Goal: Task Accomplishment & Management: Manage account settings

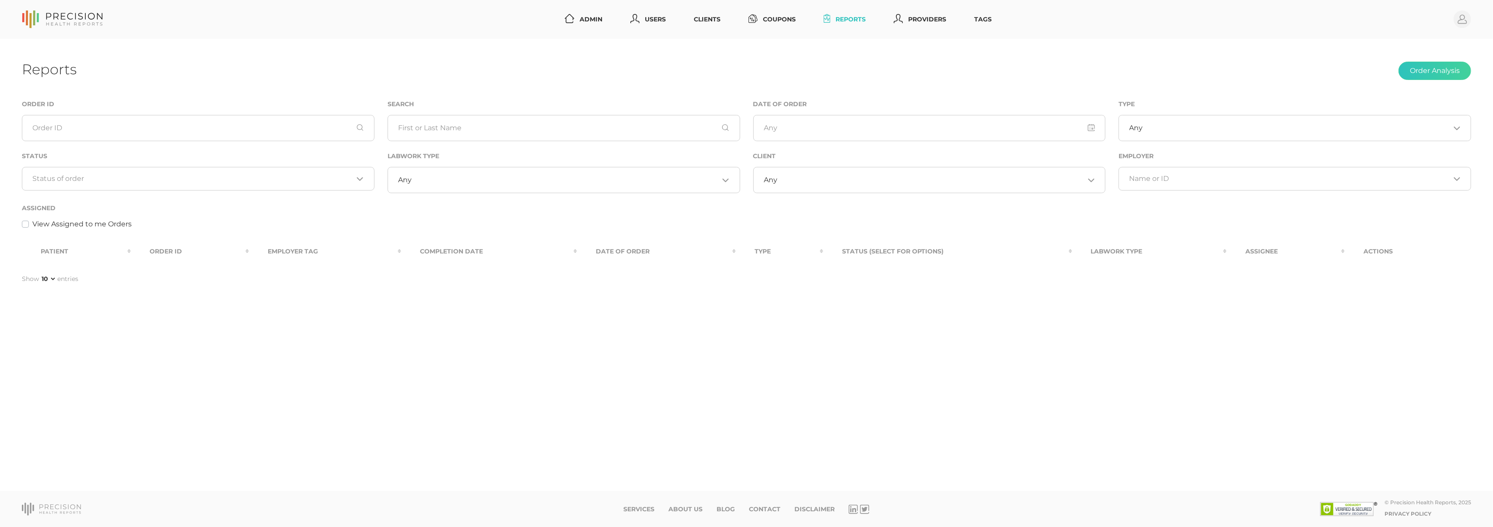
click at [268, 177] on input "Search for option" at bounding box center [193, 178] width 321 height 9
click at [221, 215] on li "Preparing Labwork Order" at bounding box center [198, 220] width 352 height 15
click at [121, 181] on icon "Deselect Preparing Labwork Order" at bounding box center [122, 180] width 4 height 4
click at [1454, 18] on circle at bounding box center [1461, 18] width 17 height 17
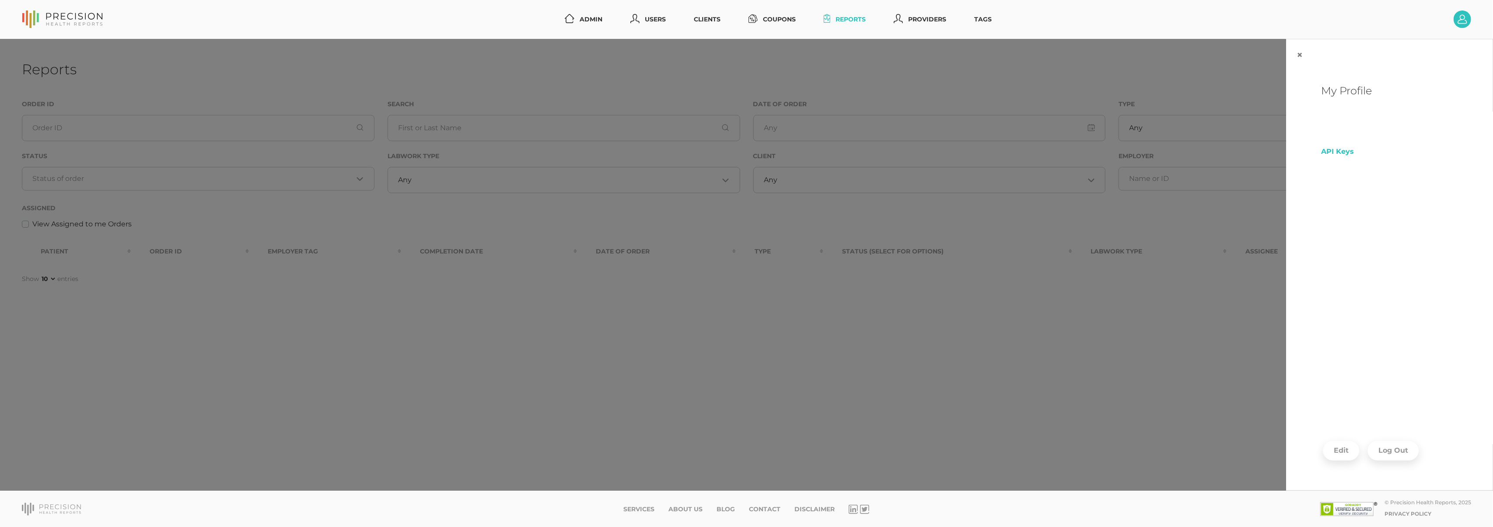
click at [1384, 445] on button "Log Out" at bounding box center [1393, 451] width 52 height 20
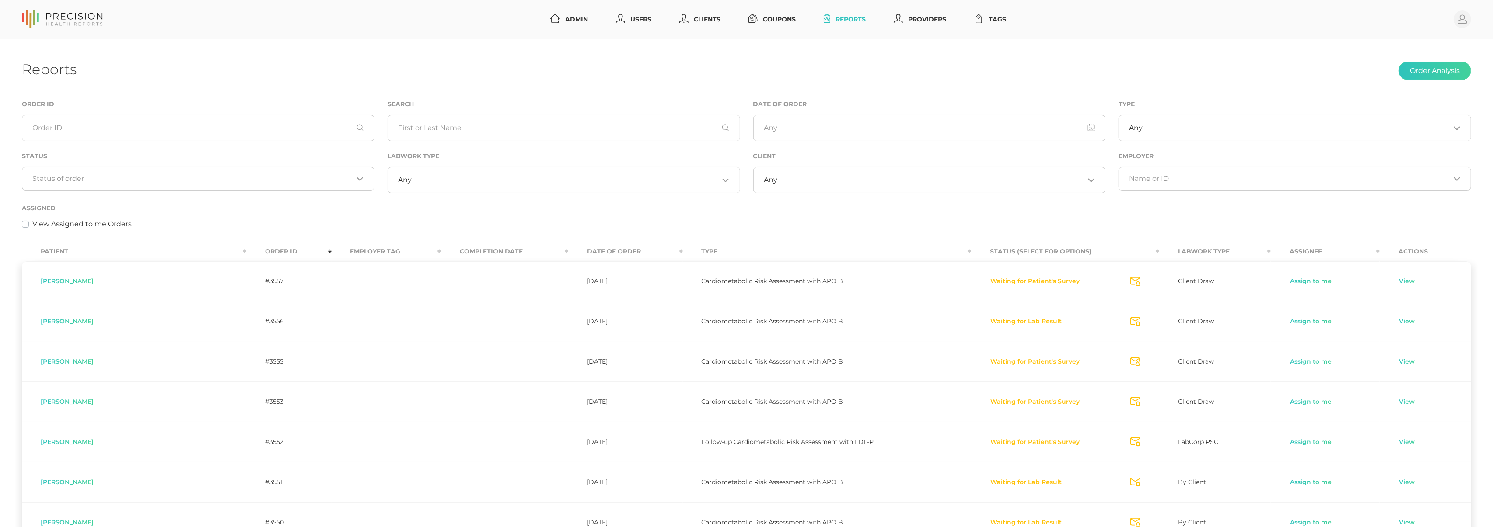
click at [240, 172] on div "Loading..." at bounding box center [198, 179] width 352 height 24
click at [237, 217] on li "Preparing Labwork Order" at bounding box center [198, 220] width 352 height 15
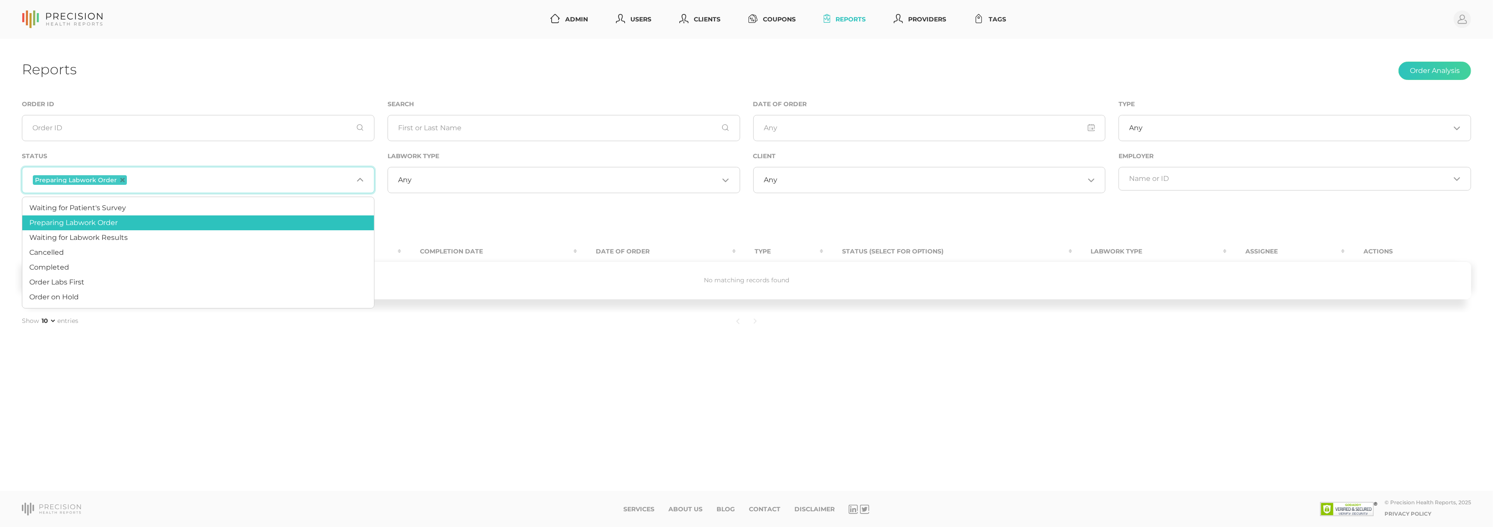
click at [179, 177] on input "Search for option" at bounding box center [241, 179] width 224 height 11
click at [148, 282] on li "Order Labs First" at bounding box center [198, 282] width 352 height 15
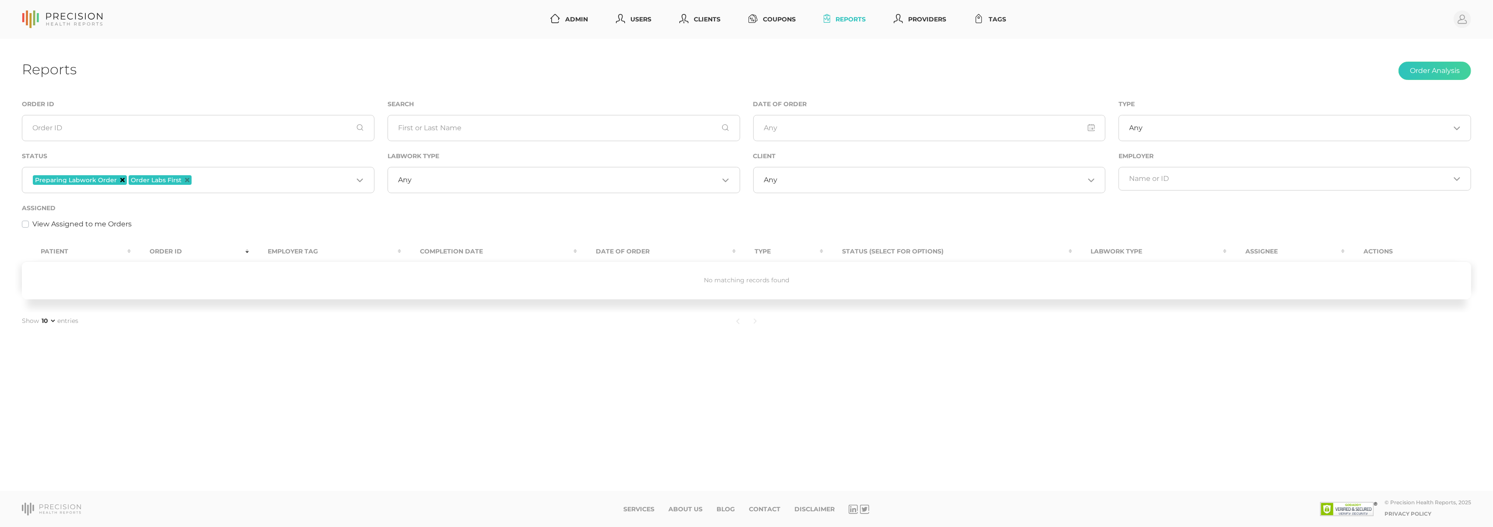
click at [120, 178] on icon "Deselect Preparing Labwork Order" at bounding box center [122, 180] width 4 height 4
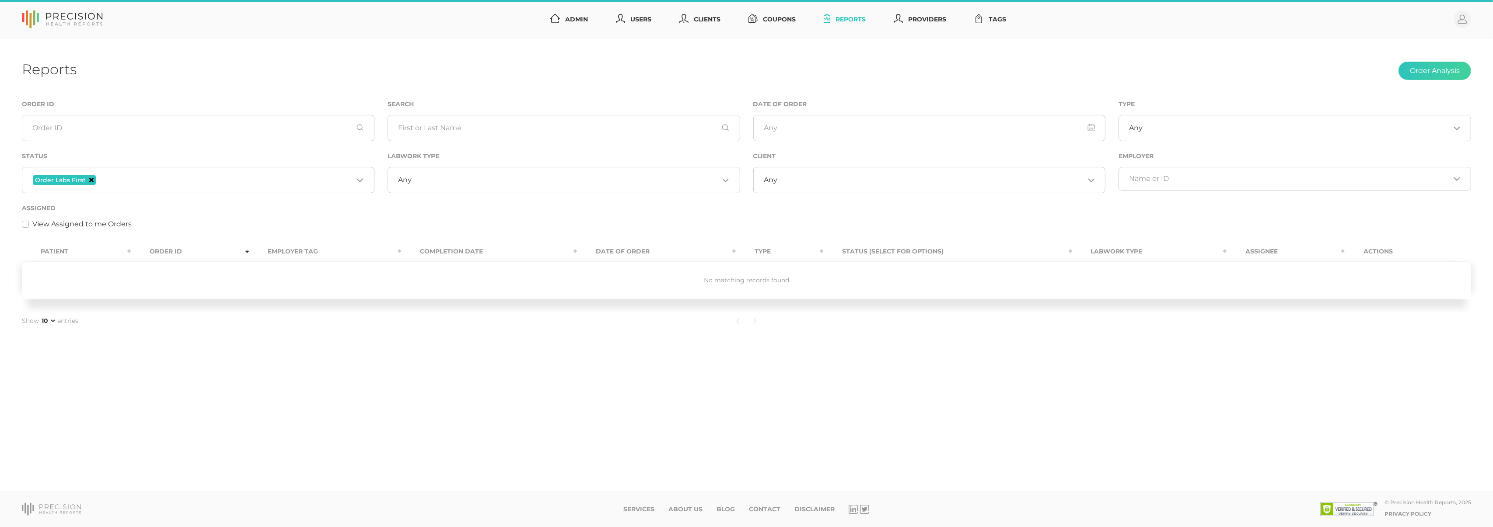
click at [90, 182] on icon "Deselect Order Labs First" at bounding box center [91, 180] width 4 height 4
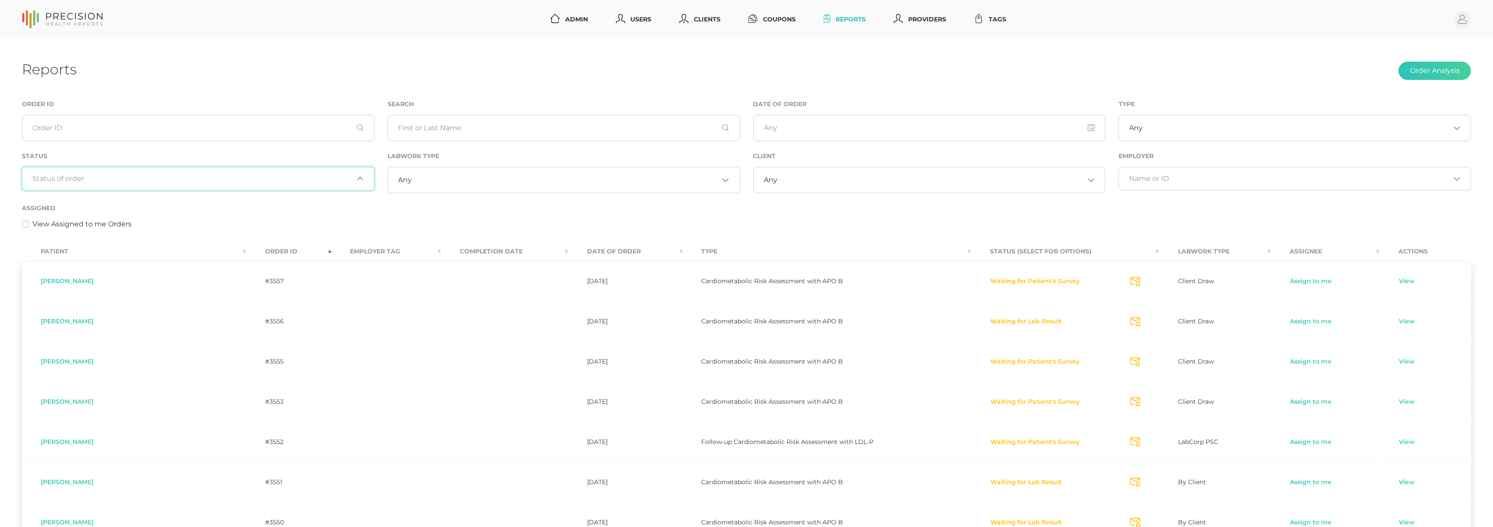
click at [134, 183] on input "Search for option" at bounding box center [193, 178] width 321 height 9
click at [139, 158] on div "Status Loading..." at bounding box center [198, 171] width 352 height 40
click at [161, 180] on input "Search for option" at bounding box center [193, 178] width 321 height 9
click at [118, 236] on span "Waiting for Labwork Results" at bounding box center [78, 235] width 98 height 8
click at [446, 202] on div "Labwork Type Any Loading..." at bounding box center [564, 177] width 366 height 52
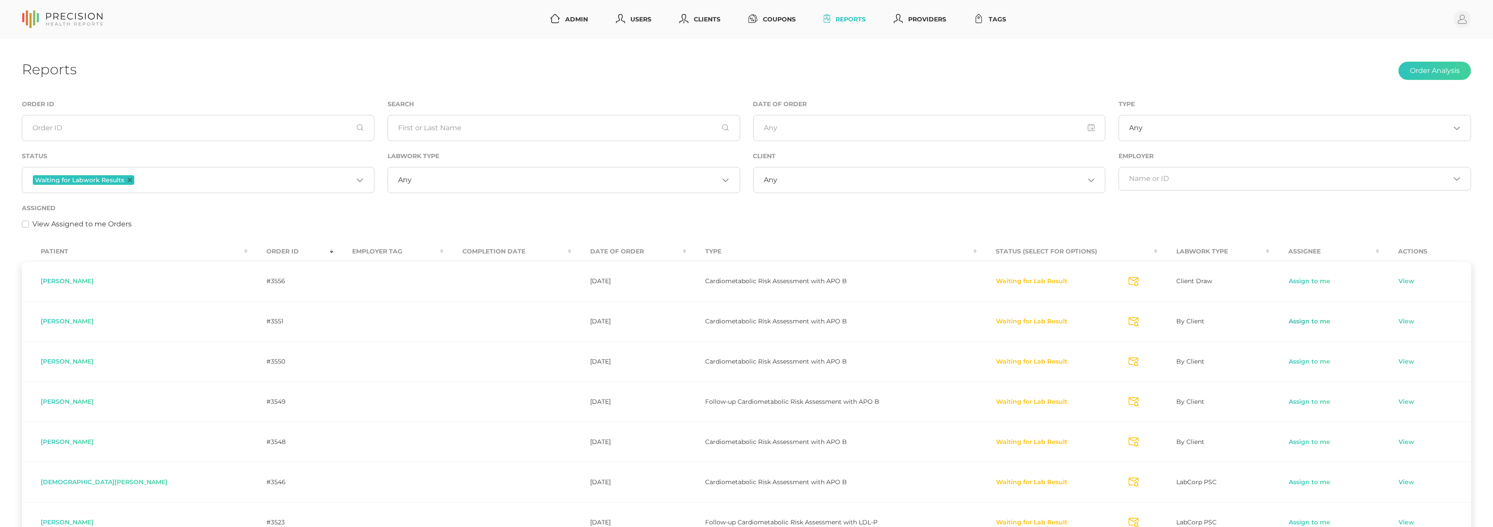
click at [1303, 319] on link "Assign to me" at bounding box center [1309, 322] width 42 height 9
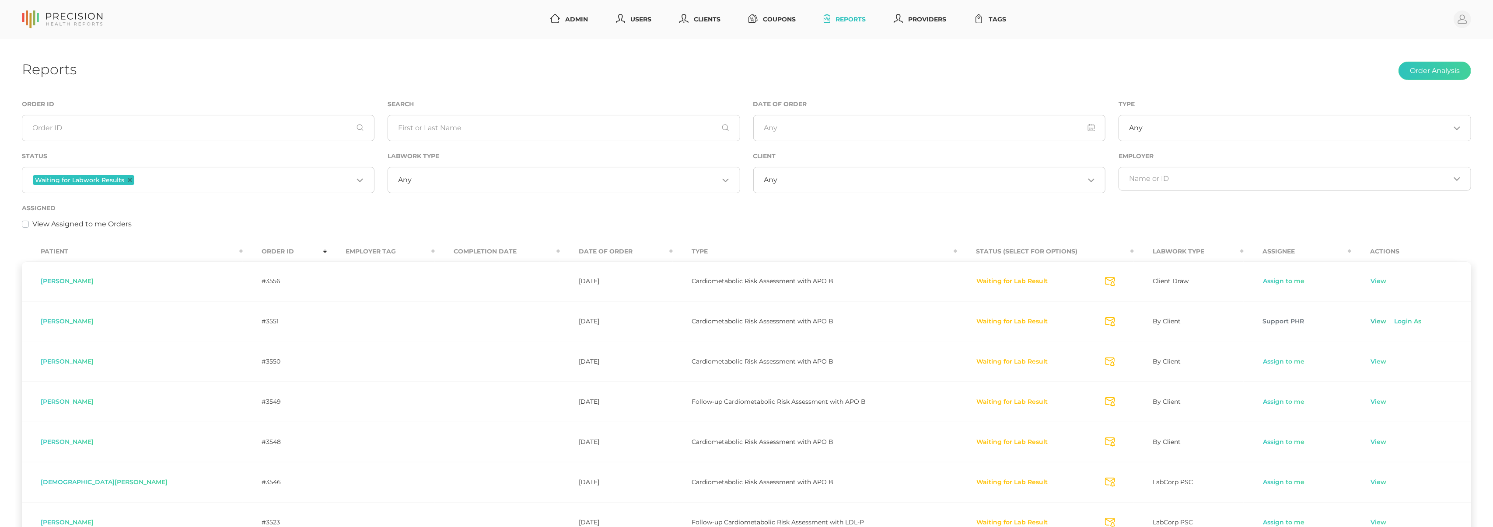
click at [1370, 320] on link "View" at bounding box center [1378, 322] width 17 height 9
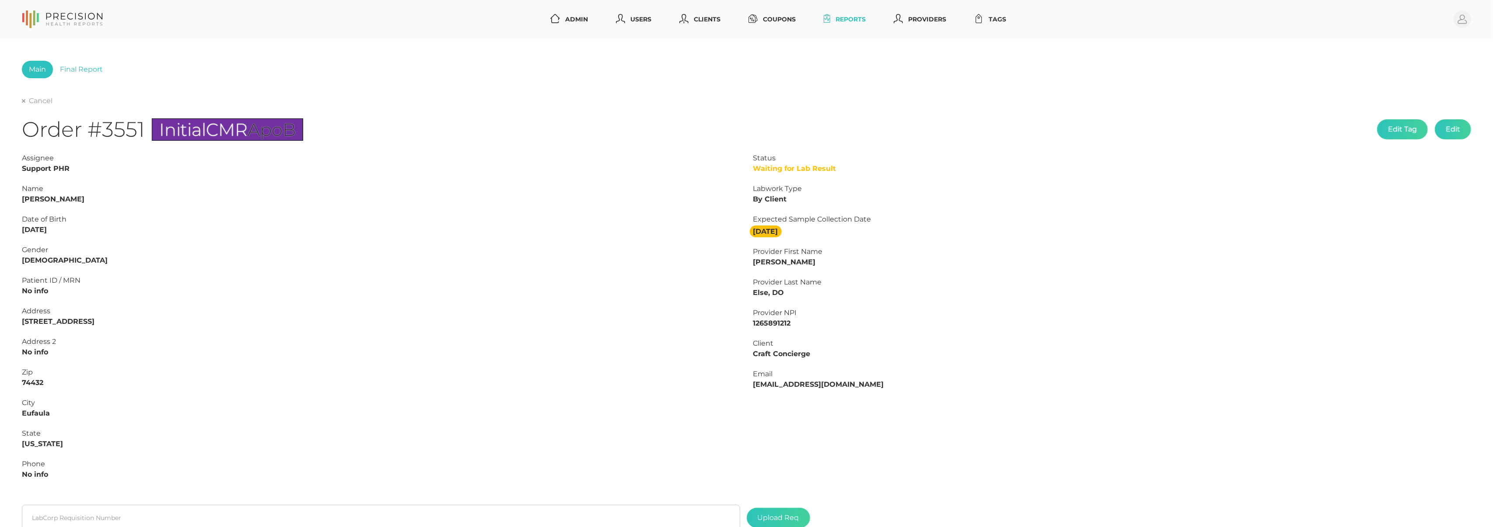
click at [54, 200] on strong "Jeremy Fry" at bounding box center [53, 199] width 63 height 8
click at [25, 195] on strong "Jeremy Fry" at bounding box center [53, 199] width 63 height 8
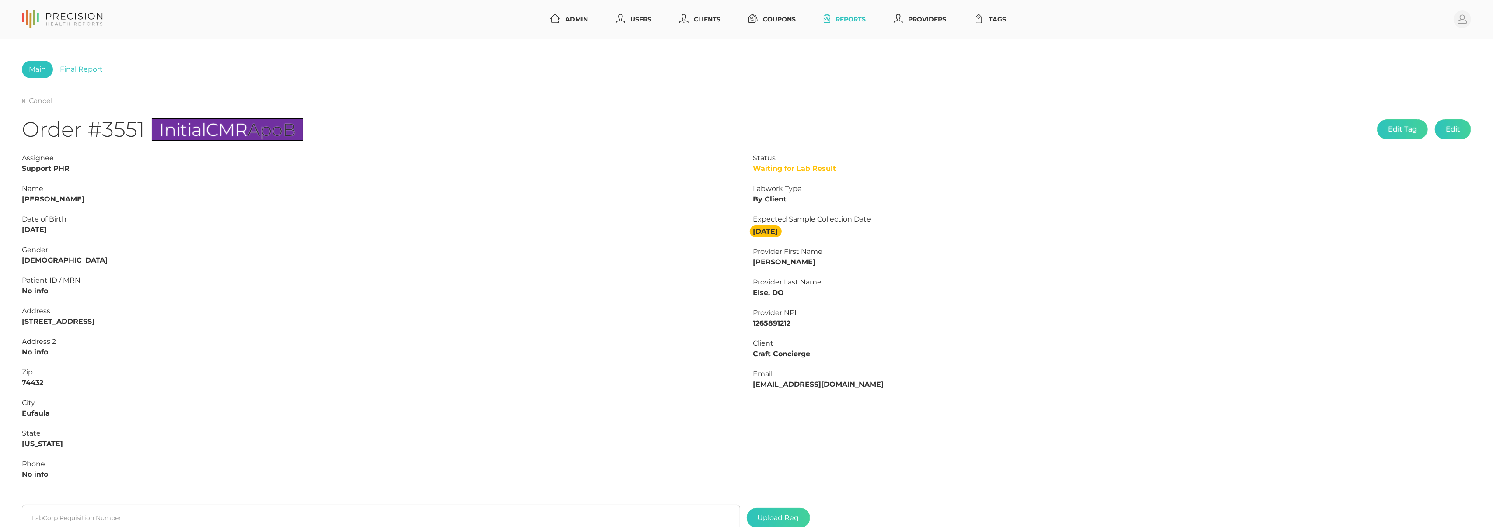
click at [25, 196] on strong "Jeremy Fry" at bounding box center [53, 199] width 63 height 8
click at [25, 198] on strong "Jeremy Fry" at bounding box center [53, 199] width 63 height 8
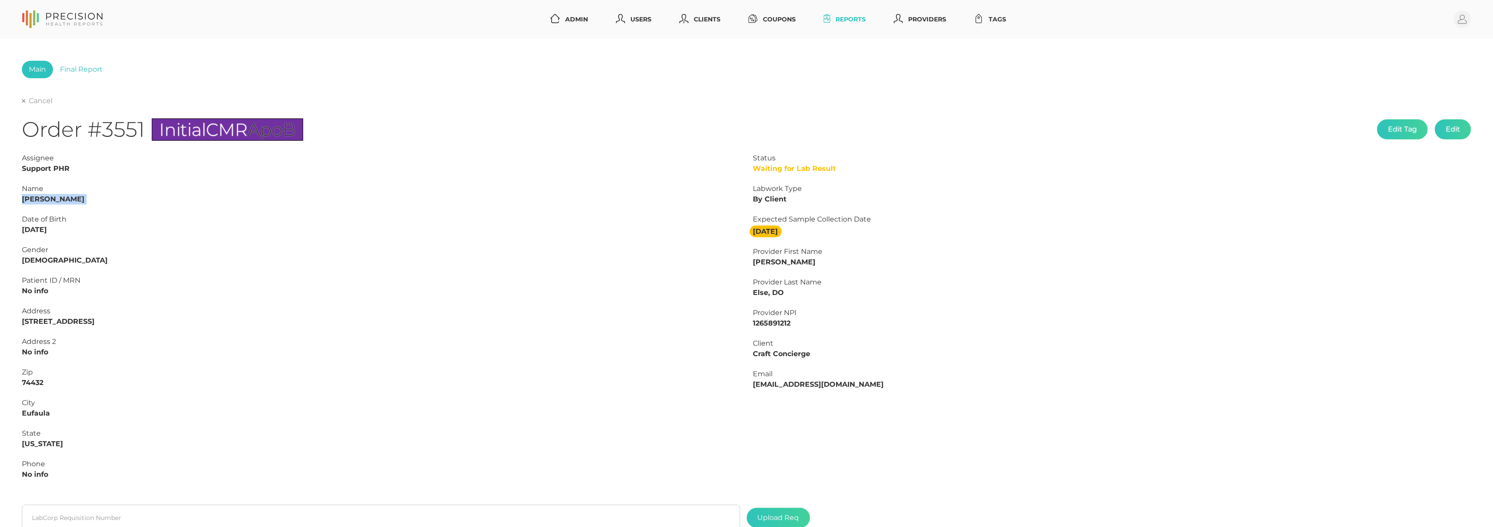
click at [25, 198] on strong "Jeremy Fry" at bounding box center [53, 199] width 63 height 8
drag, startPoint x: 165, startPoint y: 223, endPoint x: 76, endPoint y: 205, distance: 90.9
click at [165, 223] on div "Date of Birth" at bounding box center [381, 219] width 718 height 10
click at [34, 198] on strong "Jeremy Fry" at bounding box center [53, 199] width 63 height 8
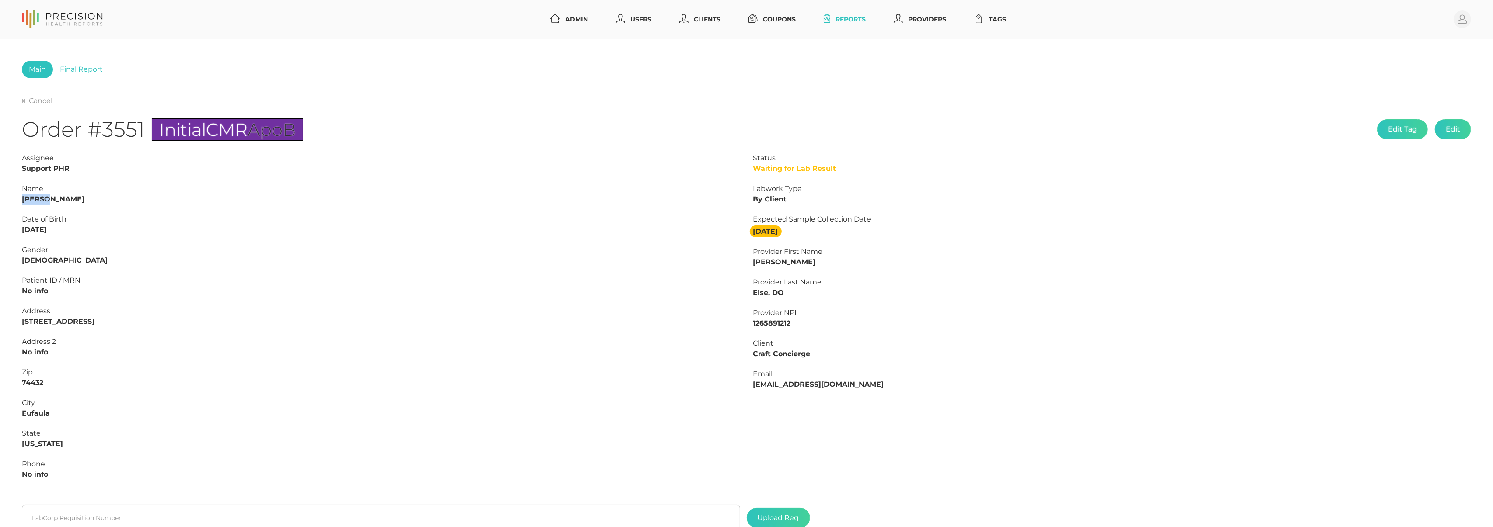
copy strong "Jeremy"
drag, startPoint x: 65, startPoint y: 226, endPoint x: 1, endPoint y: 228, distance: 64.3
click at [1, 228] on div "Main Final Report Cancel Order #3551 Initial CMR ApoB Edit Tag Edit Status Wait…" at bounding box center [746, 326] width 1493 height 574
copy strong "12/04/1981"
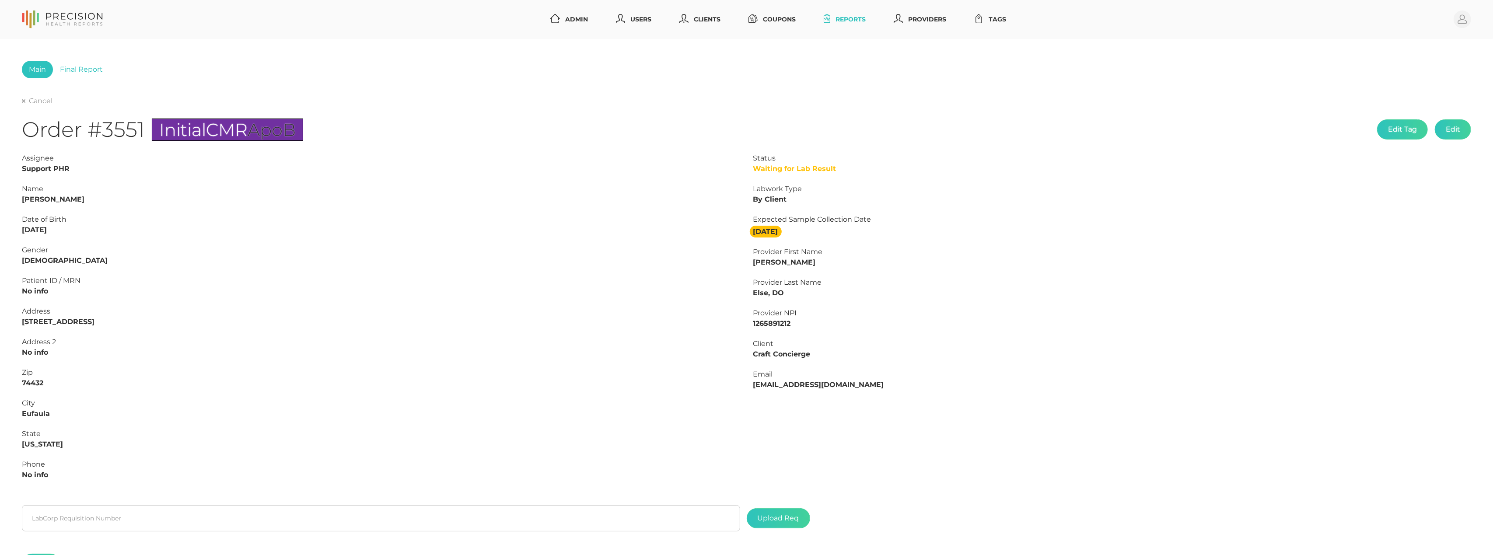
click at [462, 447] on div "State Oklahoma" at bounding box center [381, 439] width 718 height 21
click at [91, 76] on link "Final Report" at bounding box center [81, 69] width 57 height 17
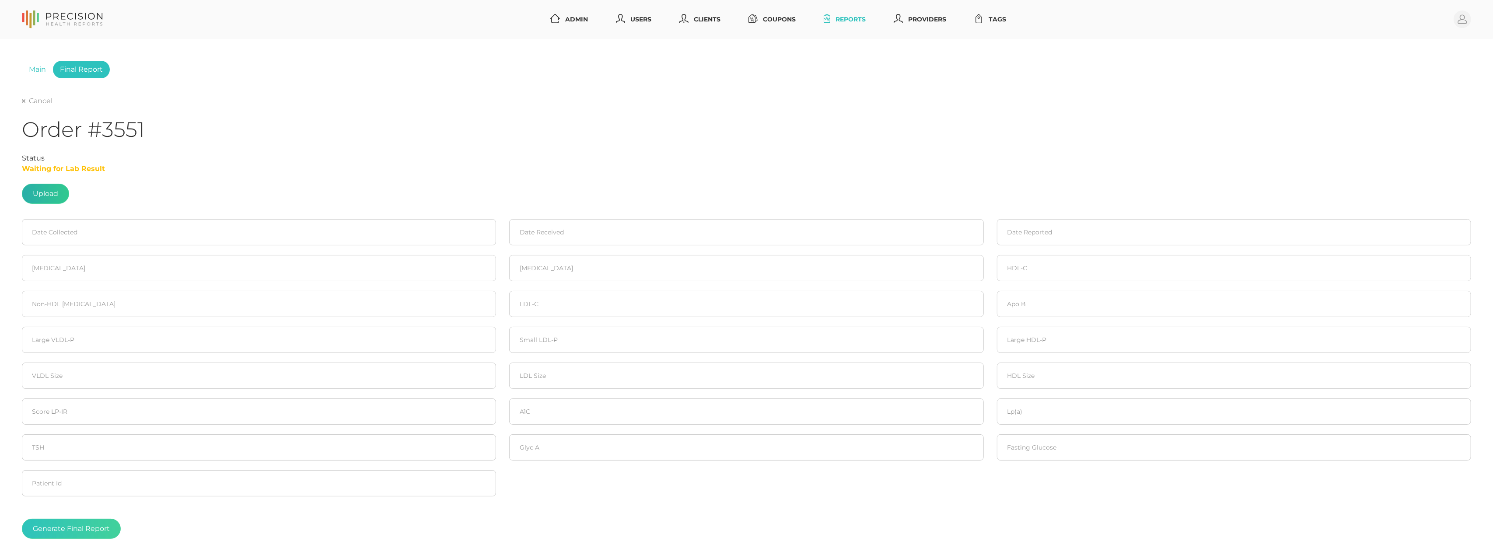
click at [37, 195] on label at bounding box center [45, 193] width 46 height 19
click at [58, 190] on input "file" at bounding box center [58, 189] width 0 height 0
type input "C:\fakepath\Fry, Jeremy.pdf"
click at [80, 220] on input at bounding box center [259, 232] width 474 height 26
click at [74, 234] on input at bounding box center [259, 232] width 474 height 26
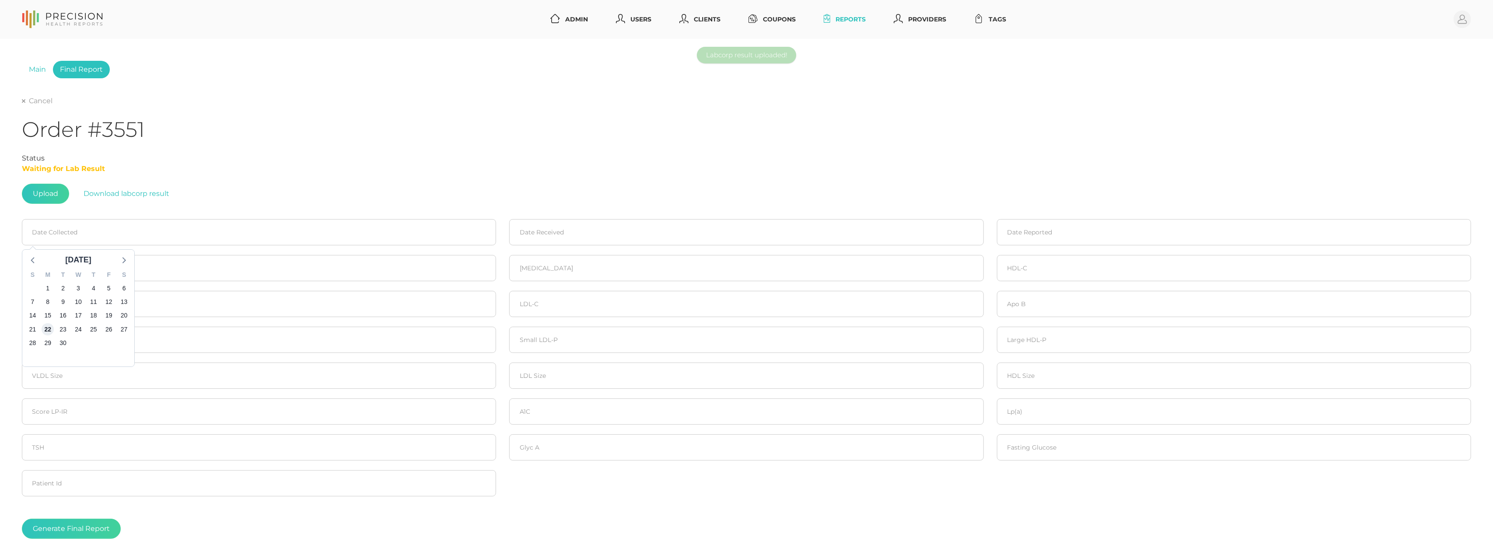
drag, startPoint x: 50, startPoint y: 328, endPoint x: 427, endPoint y: 216, distance: 393.8
click at [50, 328] on span "22" at bounding box center [48, 329] width 12 height 12
type input "09/22/2025"
click at [548, 238] on input at bounding box center [746, 232] width 474 height 26
click at [552, 328] on span "23" at bounding box center [550, 329] width 12 height 12
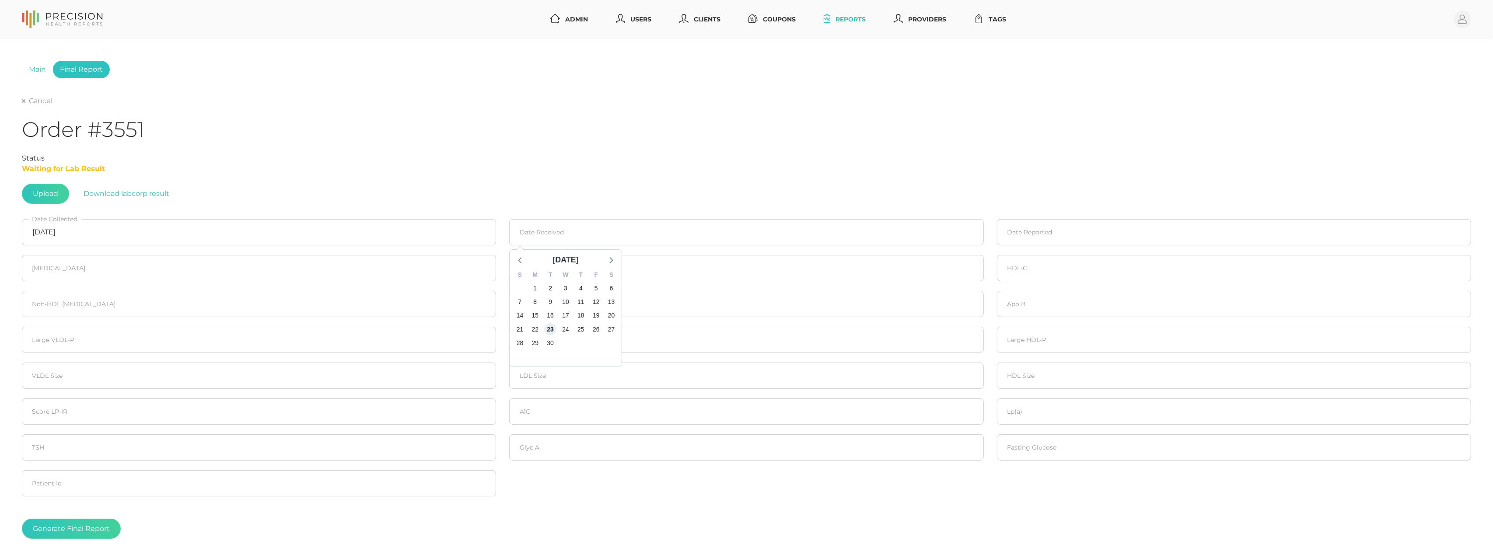
type input "09/23/2025"
click at [1027, 237] on input at bounding box center [1234, 232] width 474 height 26
click at [1066, 328] on span "25" at bounding box center [1068, 329] width 12 height 12
type input "09/25/2025"
click at [106, 241] on input "09/22/2025" at bounding box center [259, 232] width 474 height 26
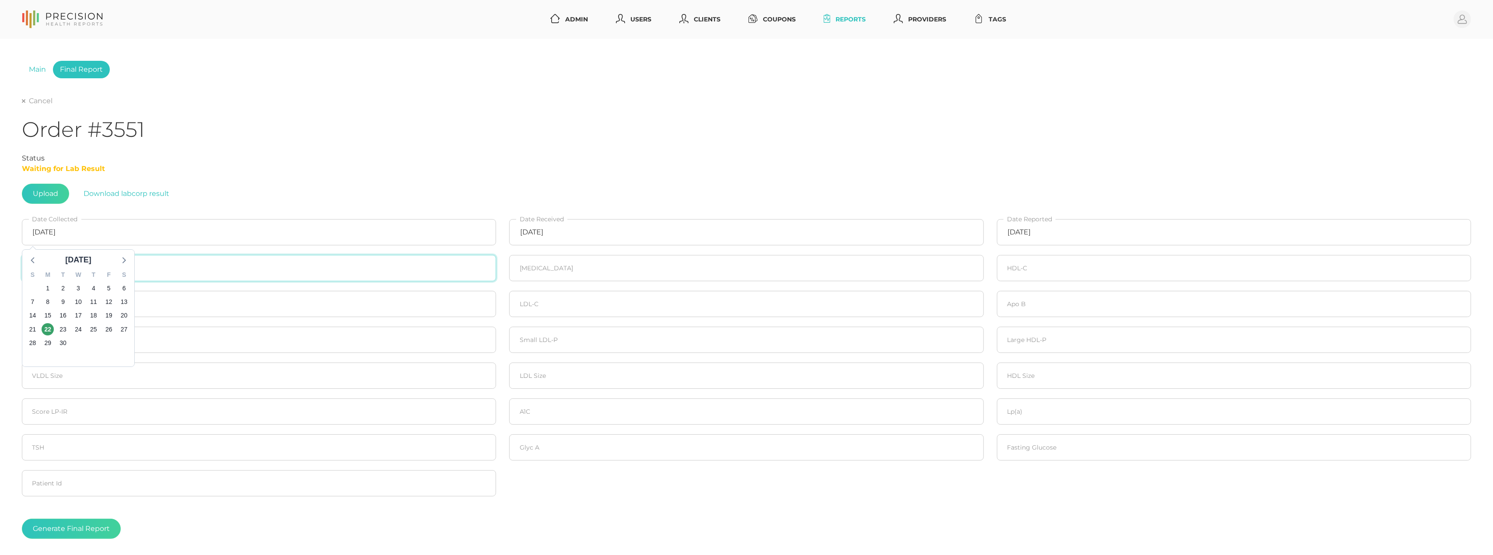
drag, startPoint x: 253, startPoint y: 276, endPoint x: 213, endPoint y: 272, distance: 40.5
click at [253, 276] on input "number" at bounding box center [259, 268] width 474 height 26
click at [212, 272] on input "number" at bounding box center [259, 268] width 474 height 26
type input "152"
type input "117"
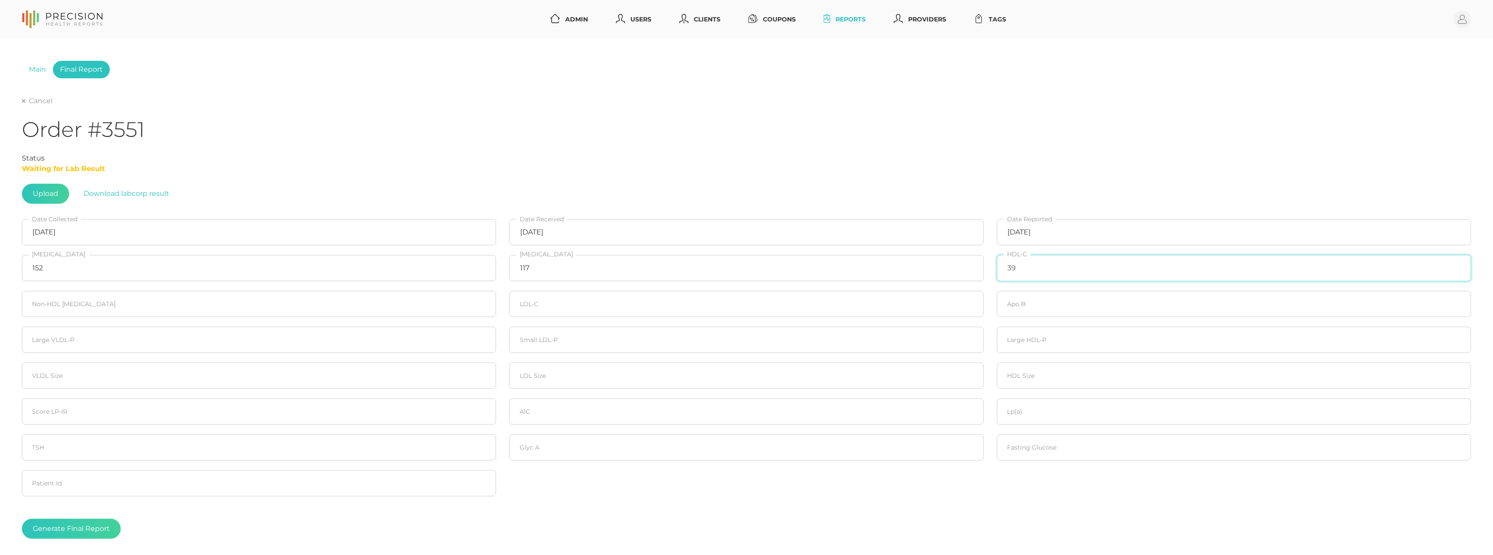
type input "39"
type input "113"
type input "92"
type input "80"
type input "20"
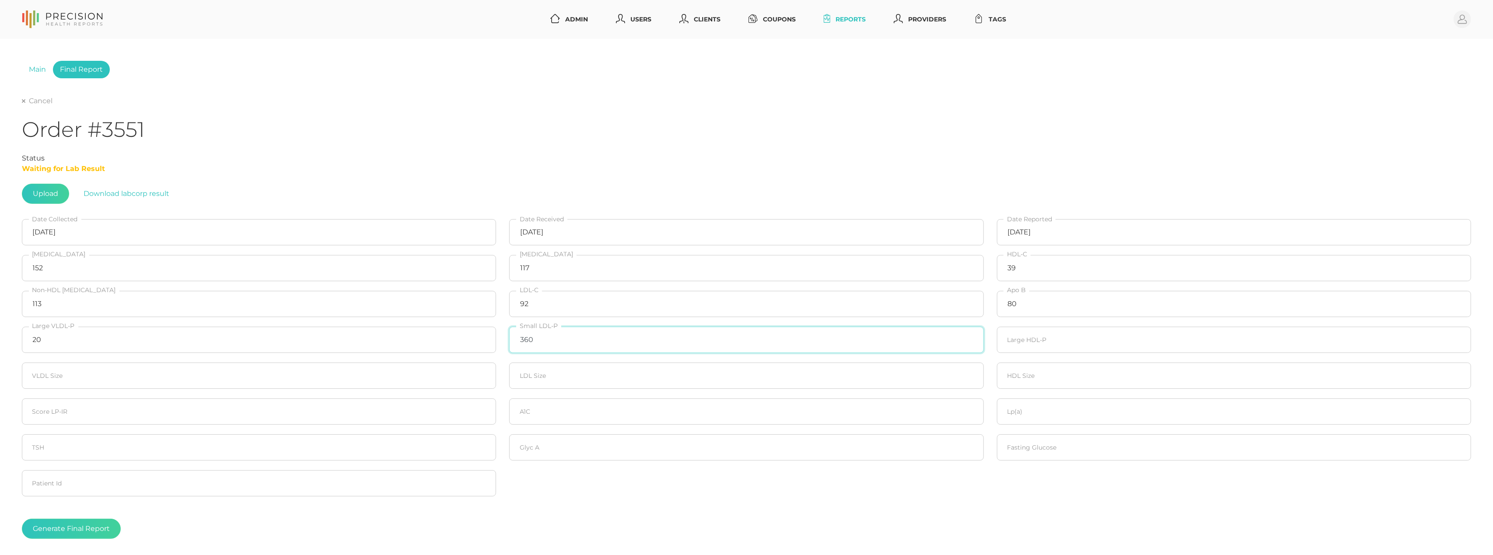
type input "360"
type input "20"
type input "21.0"
type input "20"
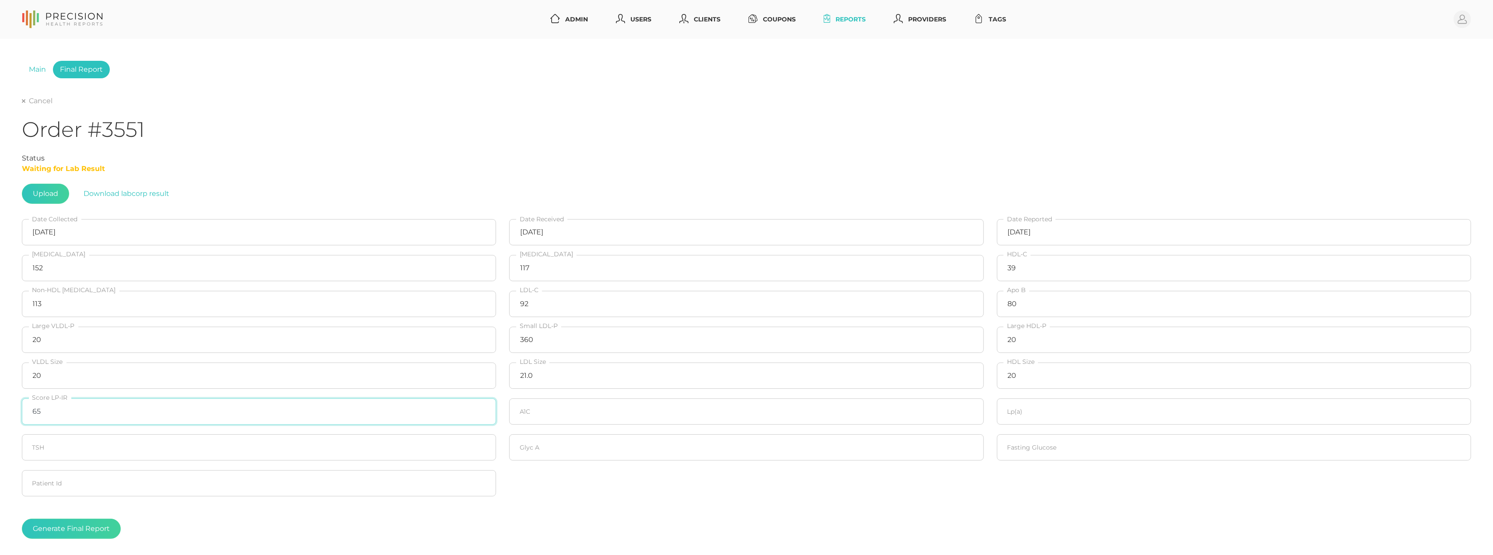
type input "65"
click at [1061, 452] on input "number" at bounding box center [1234, 447] width 474 height 26
type input "93"
click at [612, 419] on input "number" at bounding box center [746, 411] width 474 height 26
type input "4.9"
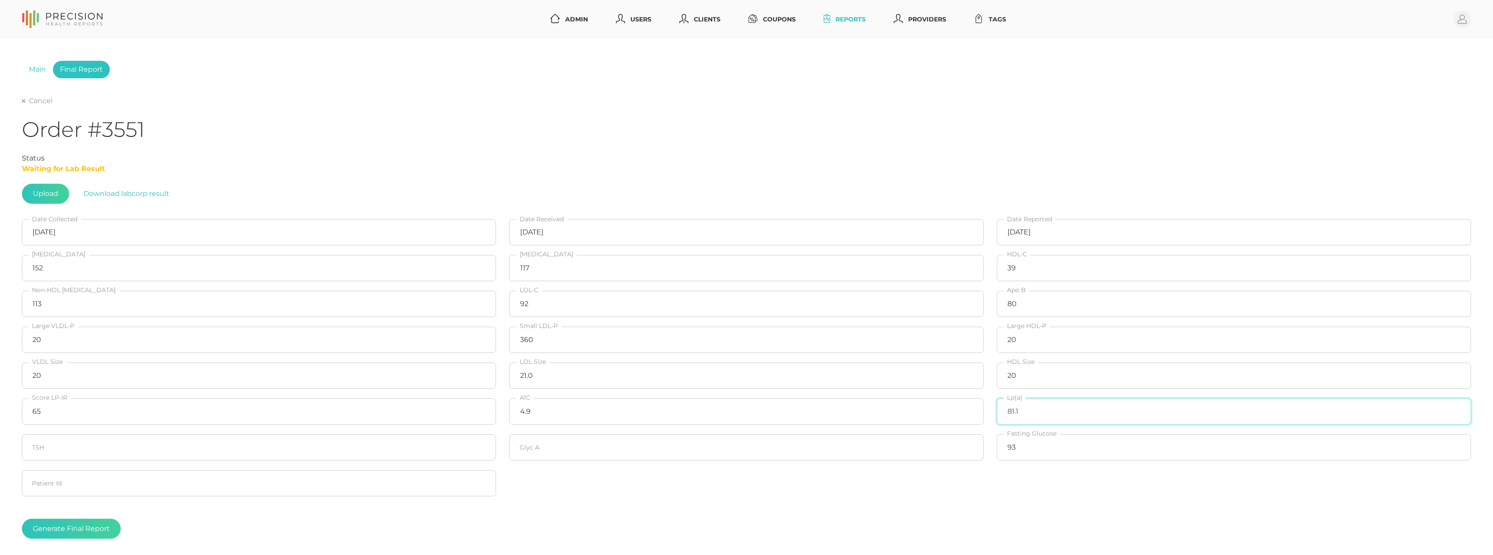
type input "81.1"
type input "327"
click at [409, 185] on div "Upload Download labcorp result" at bounding box center [746, 194] width 1449 height 20
click at [100, 527] on button "Generate Final Report" at bounding box center [71, 529] width 99 height 20
click at [39, 106] on div "Cancel Order #3551 Status Completed Upload Download labcorp result 09/22/2025 D…" at bounding box center [746, 326] width 1449 height 461
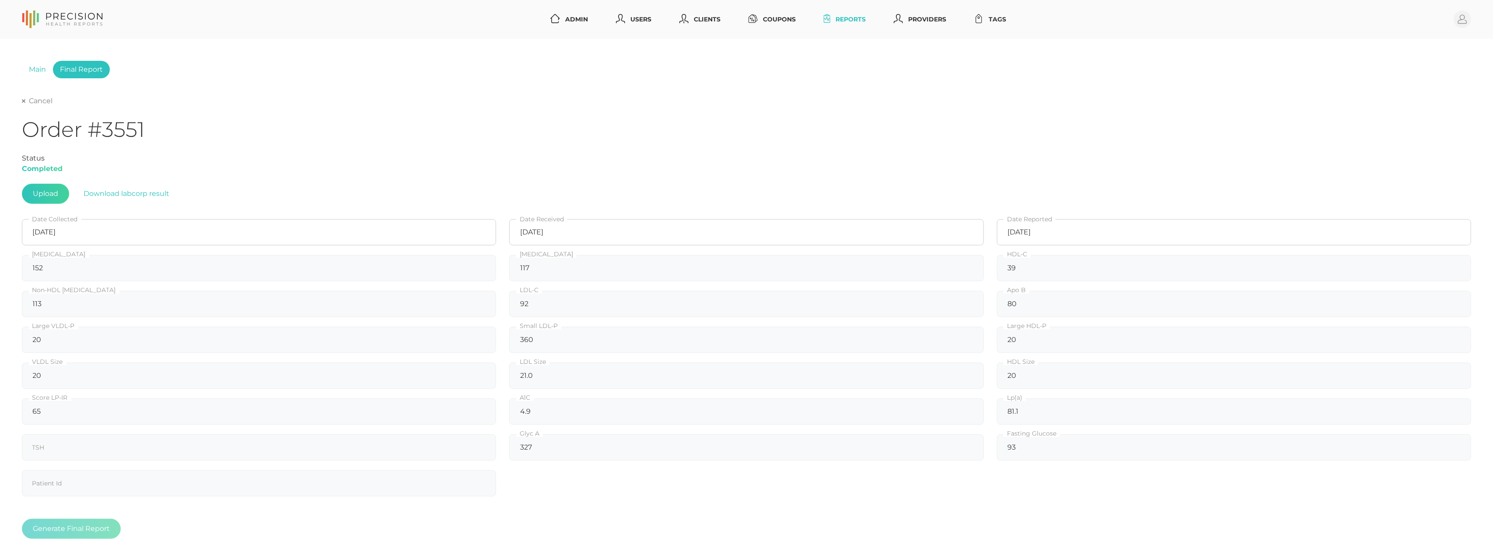
click at [39, 104] on link "Cancel" at bounding box center [37, 101] width 31 height 9
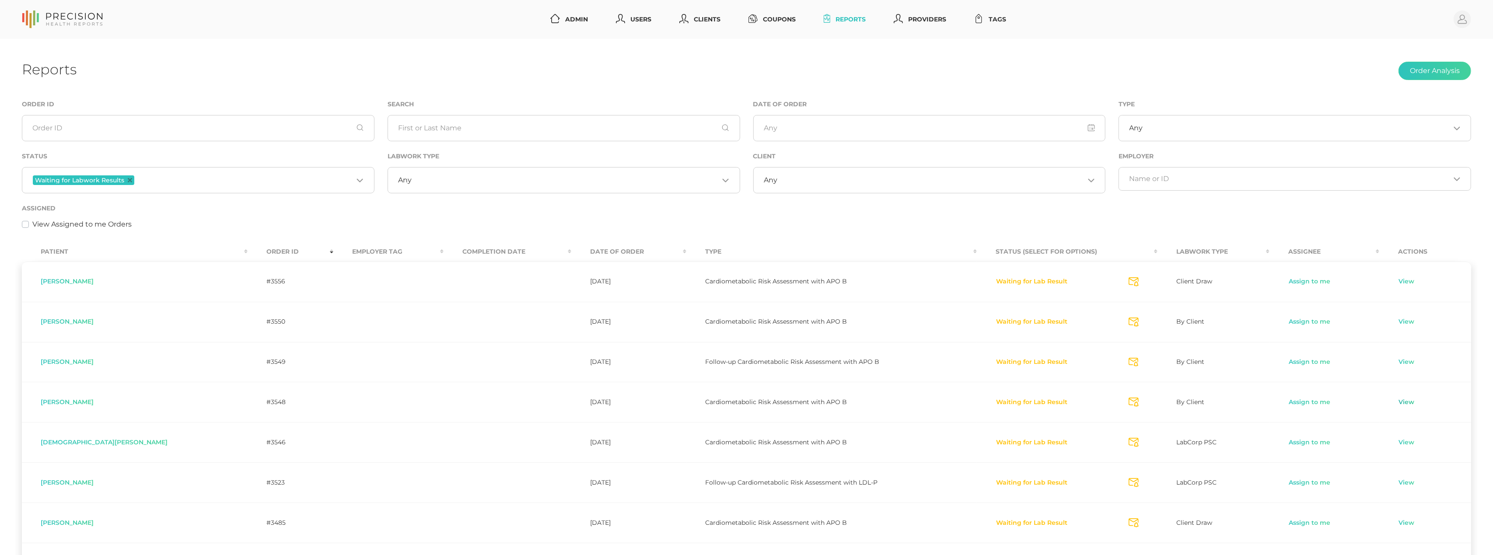
click at [1403, 405] on link "View" at bounding box center [1406, 402] width 17 height 9
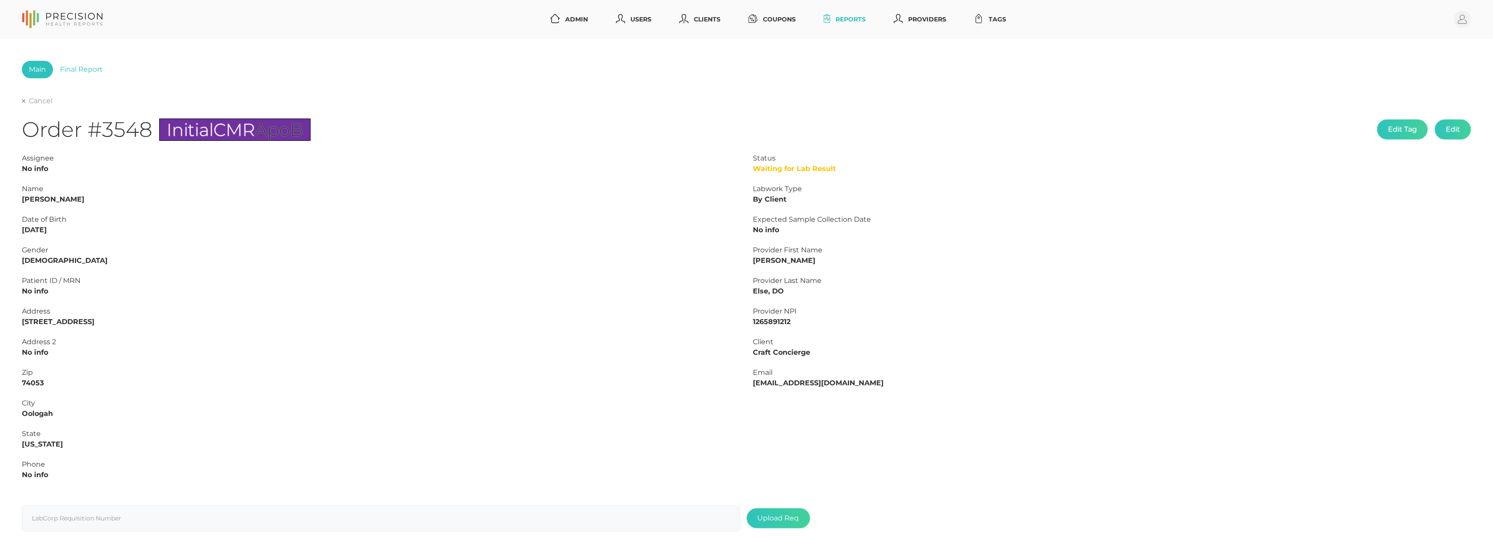
click at [57, 196] on strong "Trisha Thomason" at bounding box center [53, 199] width 63 height 8
copy strong "Thomason"
click at [36, 198] on strong "Trisha Thomason" at bounding box center [53, 199] width 63 height 8
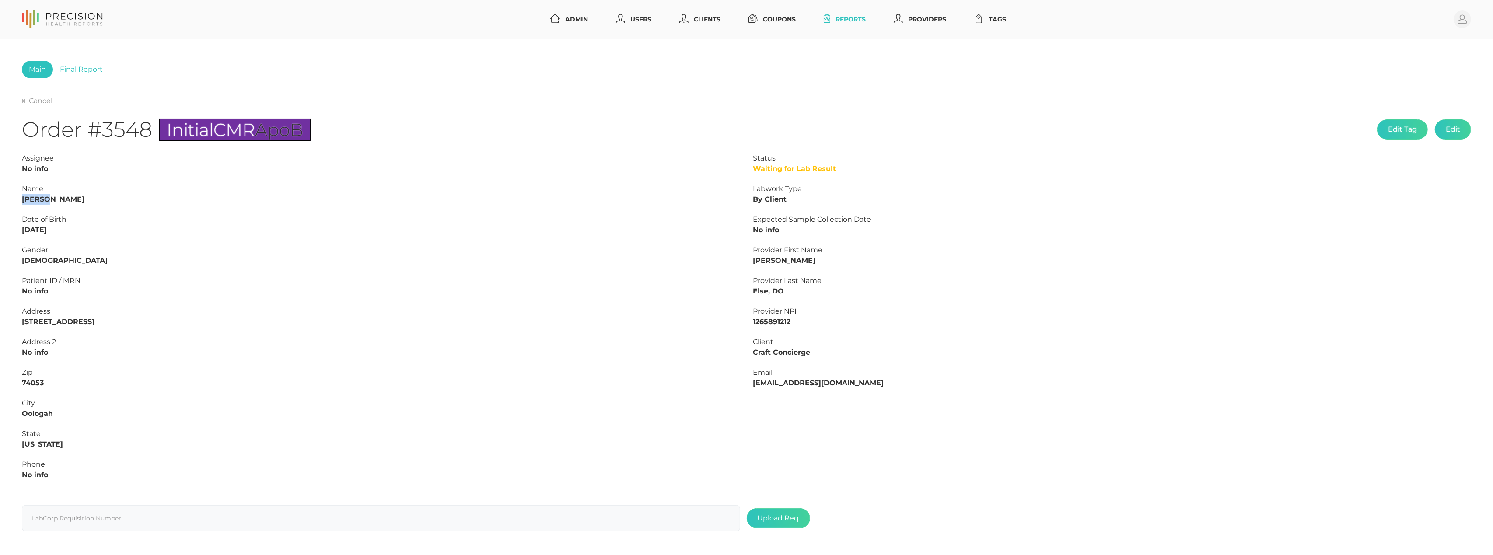
copy strong "Trisha"
drag, startPoint x: 68, startPoint y: 231, endPoint x: 10, endPoint y: 230, distance: 58.6
click at [10, 230] on div "Main Final Report Cancel Order #3548 Initial CMR ApoB Edit Tag Edit Status Wait…" at bounding box center [746, 298] width 1493 height 519
copy strong "03/23/1982"
click at [37, 96] on div "Cancel" at bounding box center [746, 101] width 1449 height 10
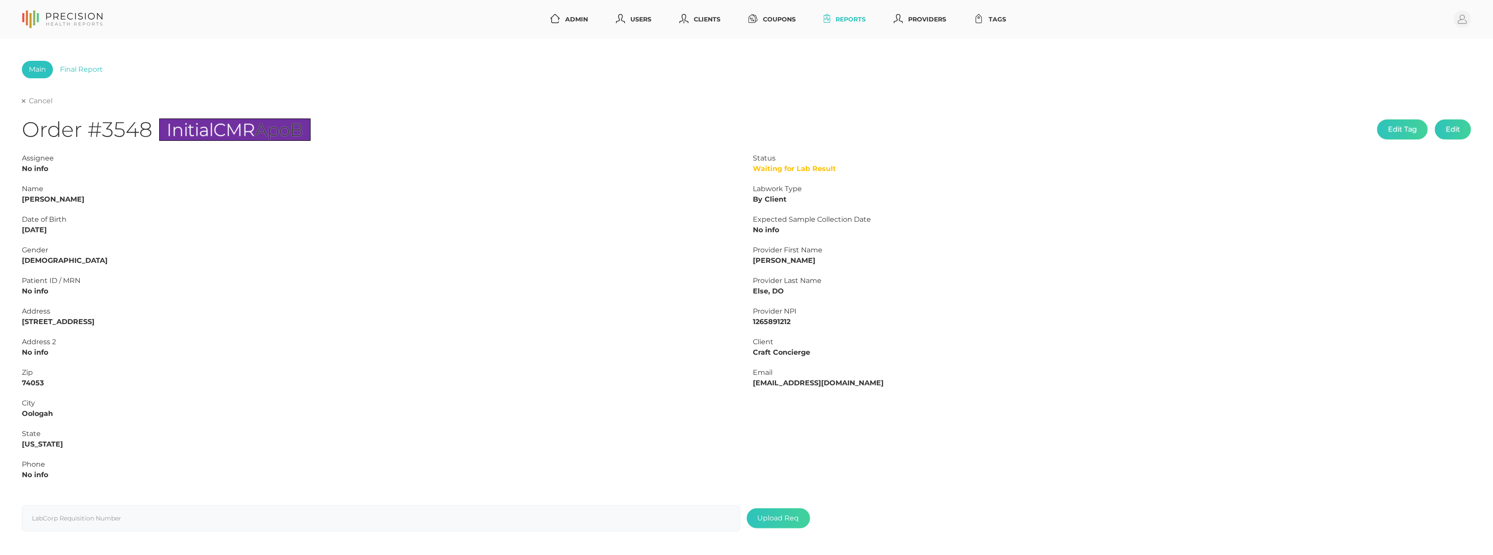
click at [32, 100] on link "Cancel" at bounding box center [37, 101] width 31 height 9
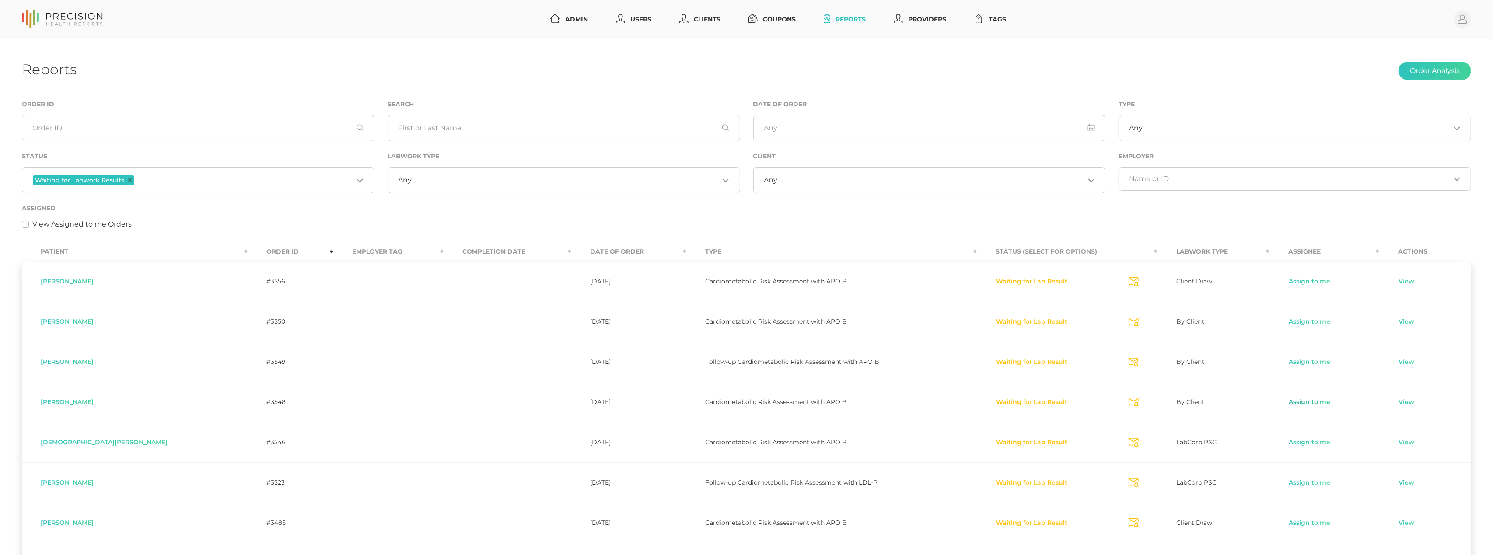
click at [1302, 403] on link "Assign to me" at bounding box center [1309, 402] width 42 height 9
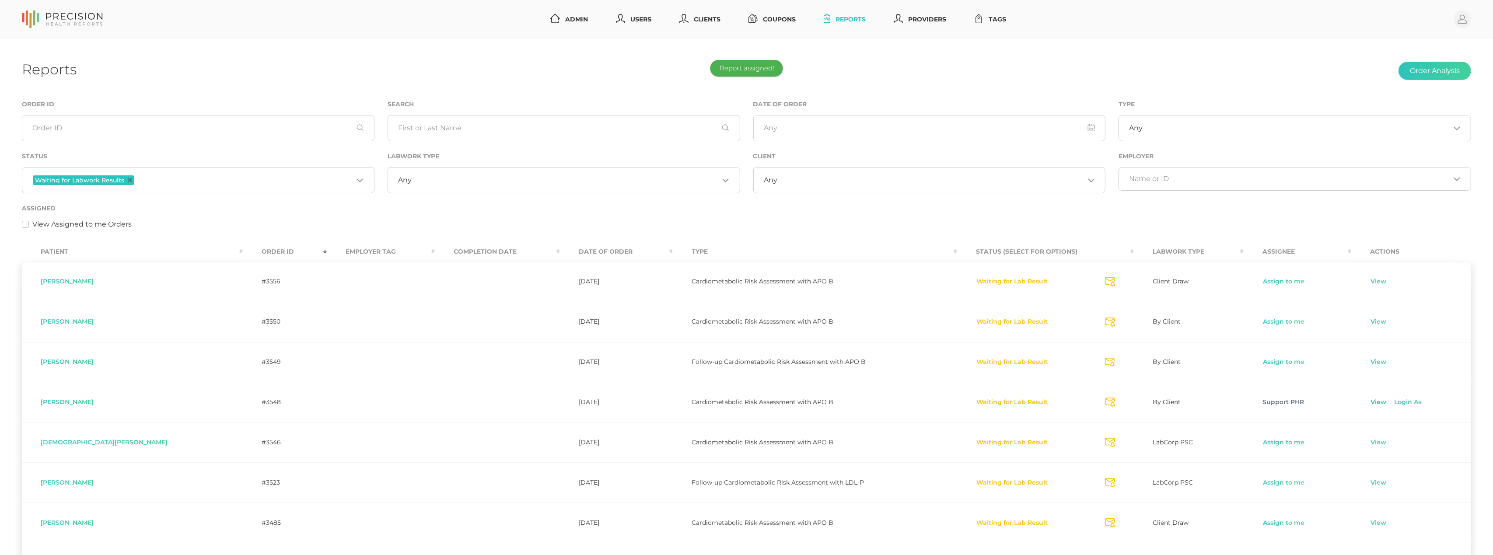
click at [1371, 404] on link "View" at bounding box center [1378, 402] width 17 height 9
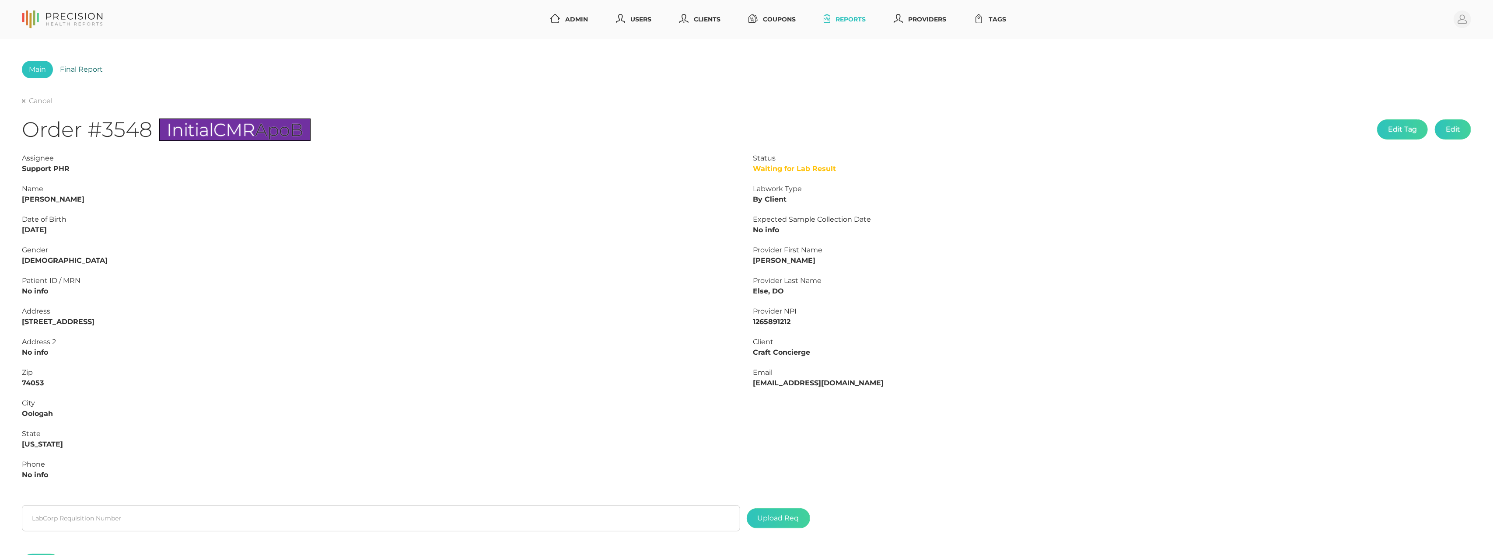
click at [81, 74] on link "Final Report" at bounding box center [81, 69] width 57 height 17
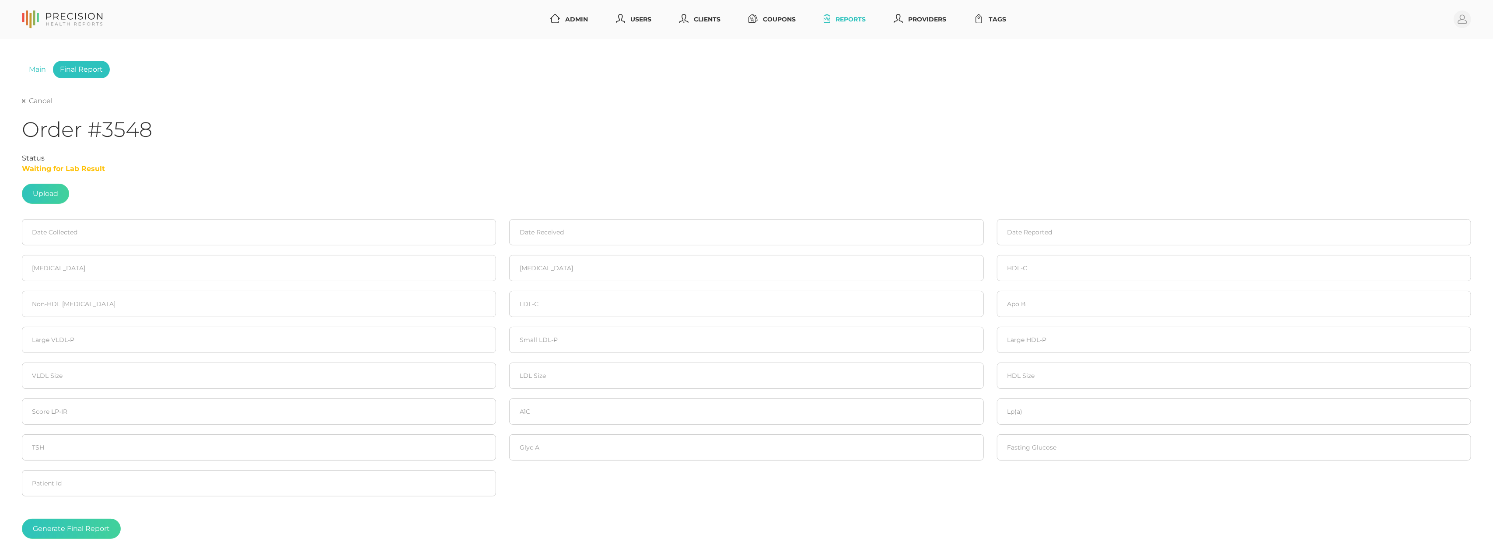
click at [45, 99] on link "Cancel" at bounding box center [37, 101] width 31 height 9
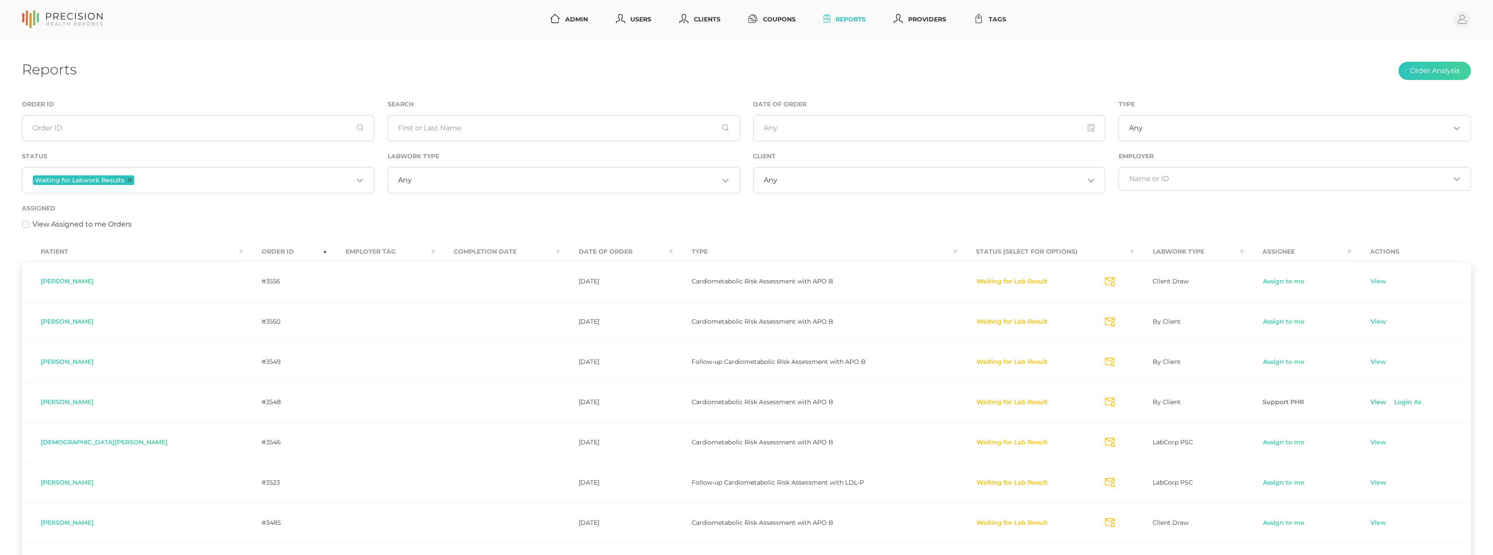
click at [1372, 403] on link "View" at bounding box center [1378, 402] width 17 height 9
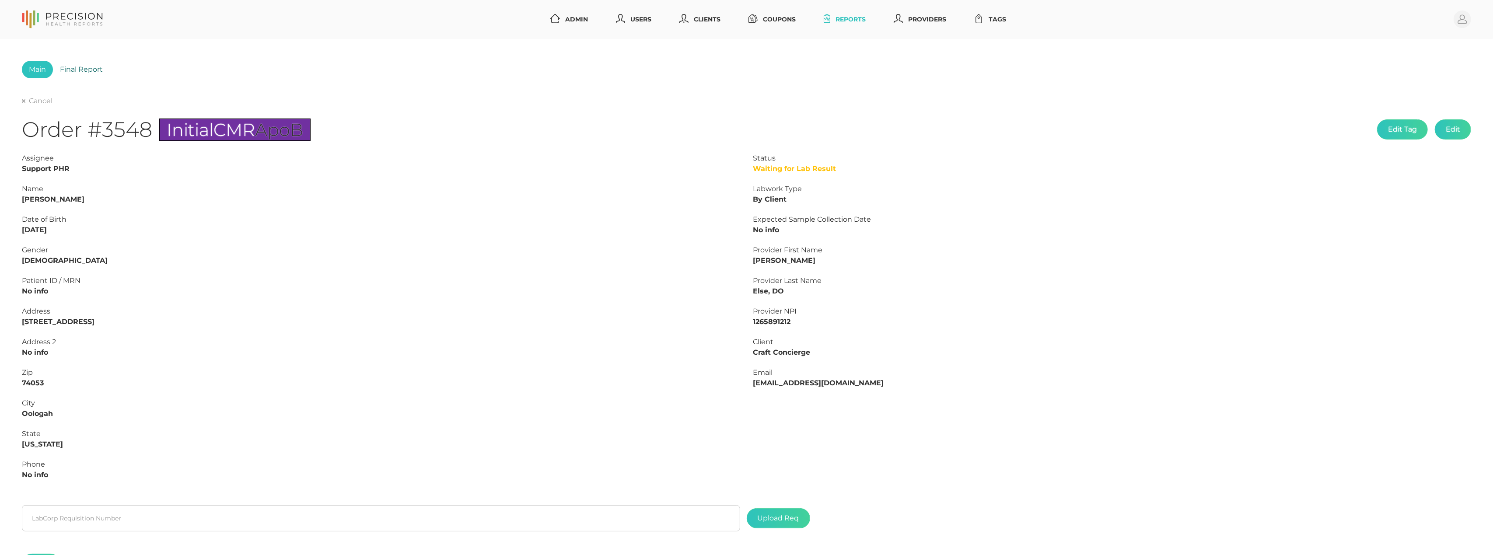
click at [75, 69] on link "Final Report" at bounding box center [81, 69] width 57 height 17
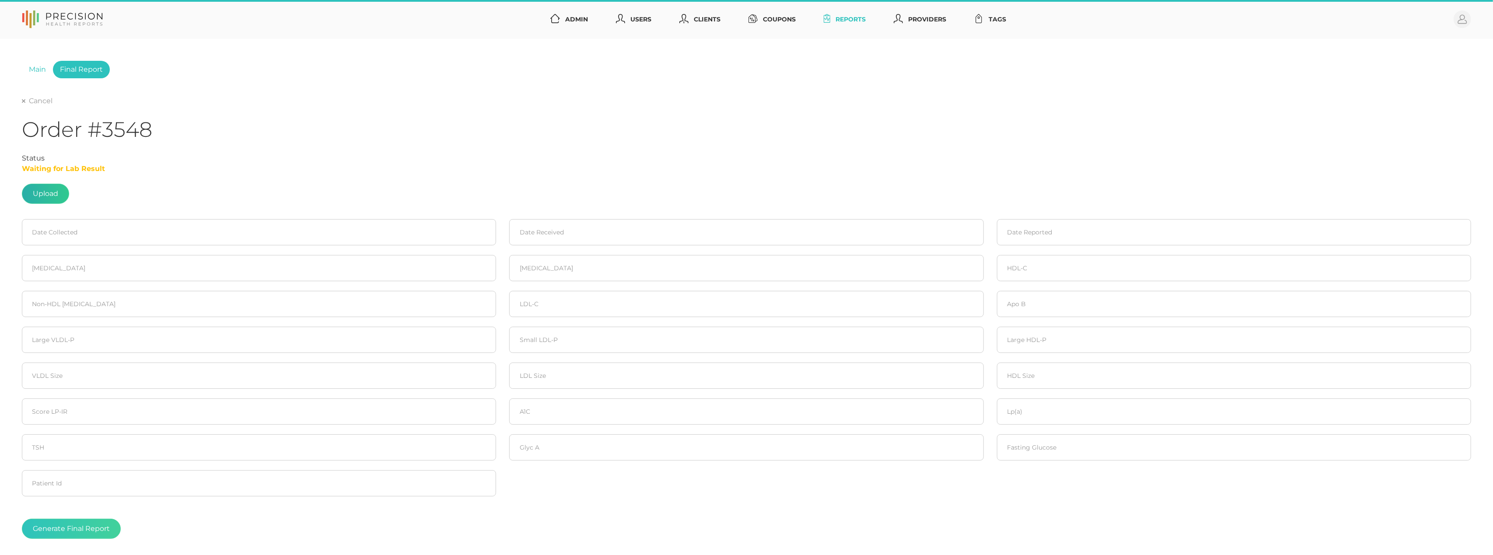
click at [49, 196] on label at bounding box center [45, 193] width 46 height 19
click at [58, 190] on input "file" at bounding box center [58, 189] width 0 height 0
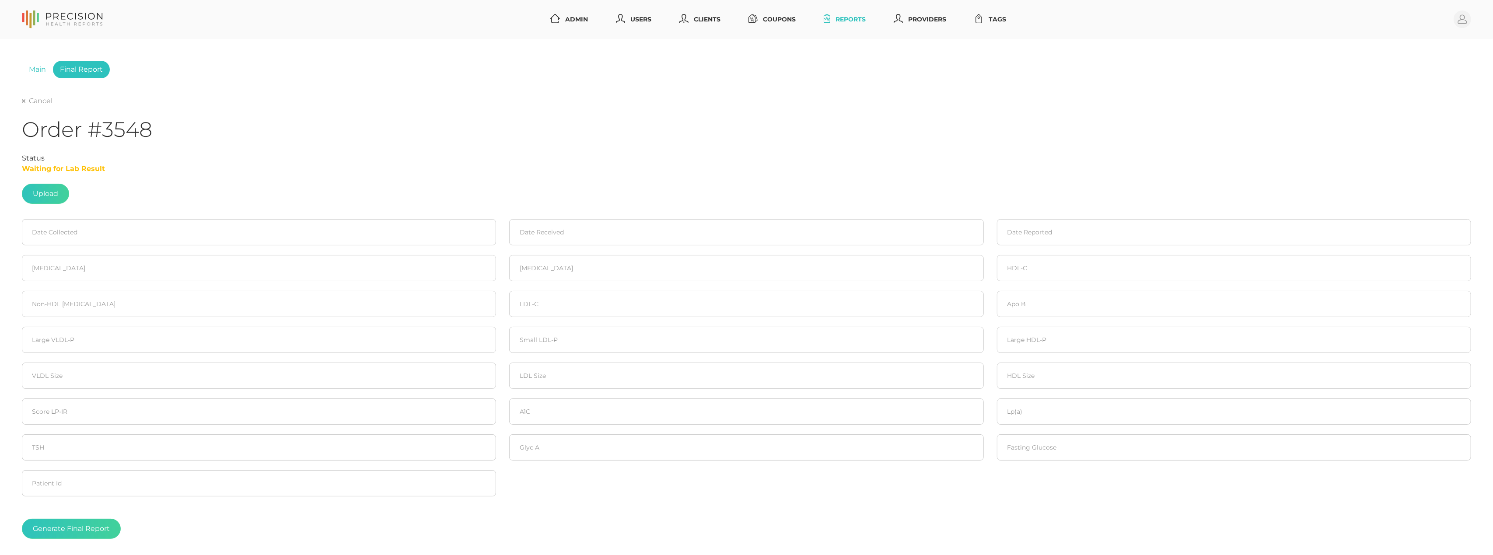
type input "C:\fakepath\THOMASON , TRISHA.pdf"
click at [131, 239] on input at bounding box center [259, 232] width 474 height 26
drag, startPoint x: 78, startPoint y: 313, endPoint x: 382, endPoint y: 265, distance: 307.8
click at [78, 313] on span "17" at bounding box center [78, 316] width 12 height 12
type input "09/17/2025"
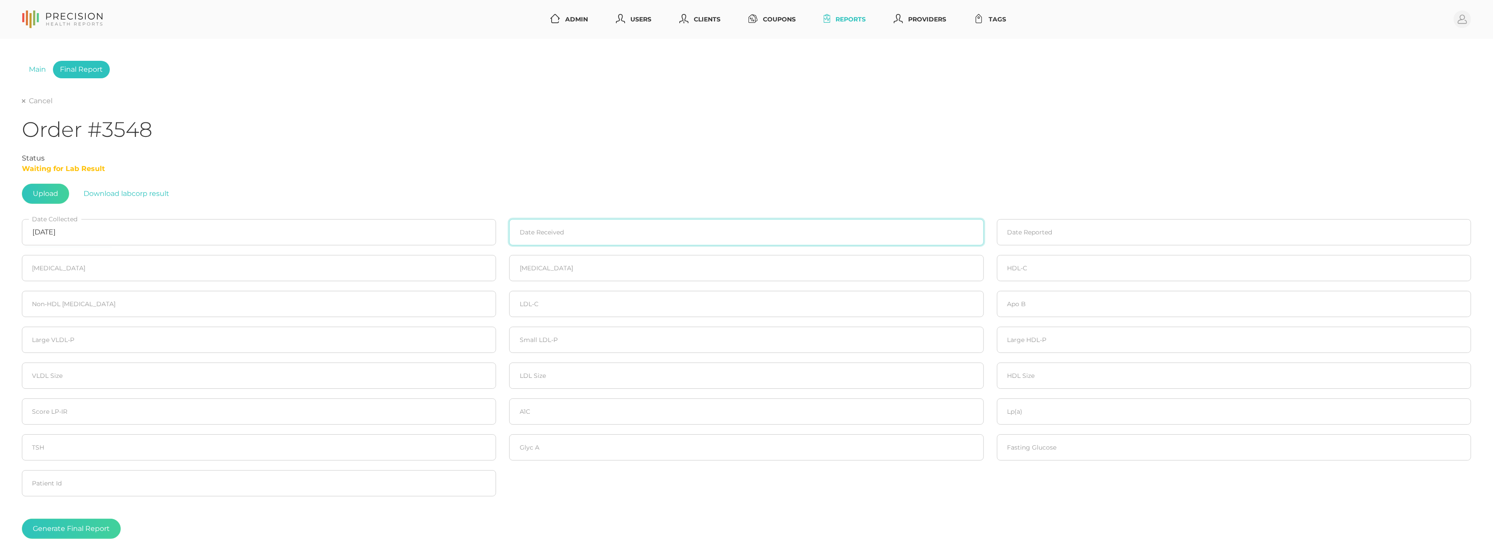
click at [545, 234] on input at bounding box center [746, 232] width 474 height 26
click at [583, 314] on span "18" at bounding box center [581, 316] width 12 height 12
type input "09/18/2025"
click at [1043, 227] on input at bounding box center [1234, 232] width 474 height 26
click at [1036, 331] on span "23" at bounding box center [1038, 329] width 12 height 12
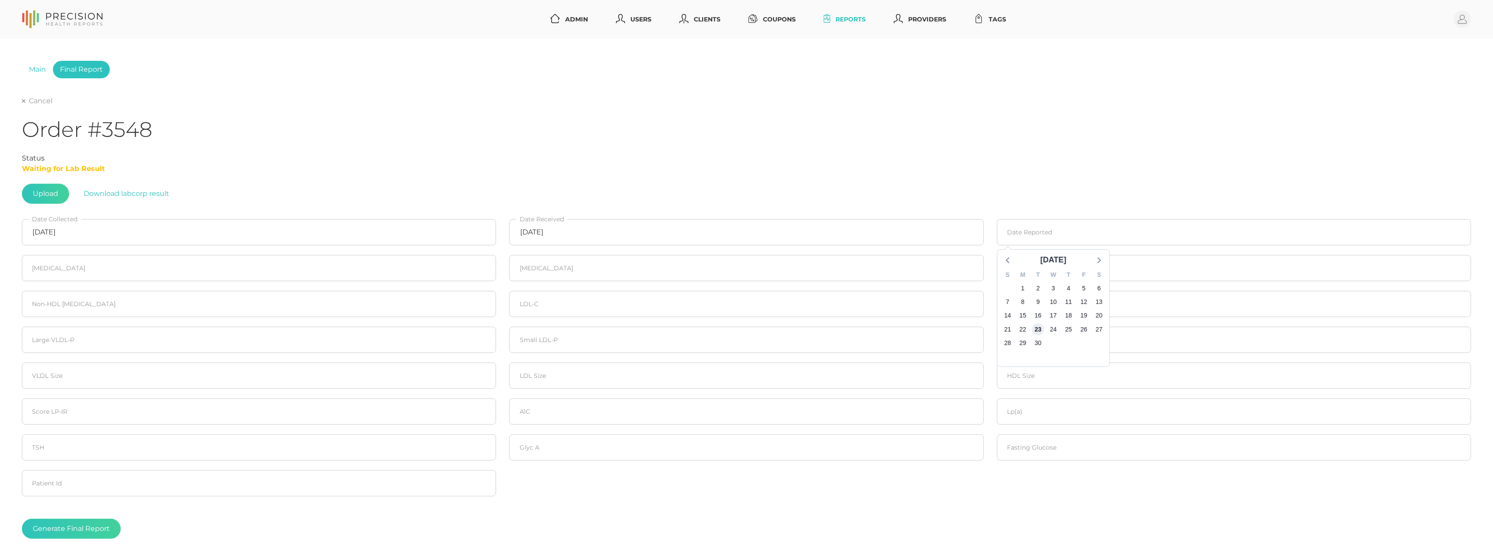
type input "09/23/2025"
click at [120, 282] on fieldset "Cholesterol" at bounding box center [258, 268] width 487 height 36
click at [122, 275] on input "number" at bounding box center [259, 268] width 474 height 26
click at [86, 271] on input "number" at bounding box center [259, 268] width 474 height 26
type input "172"
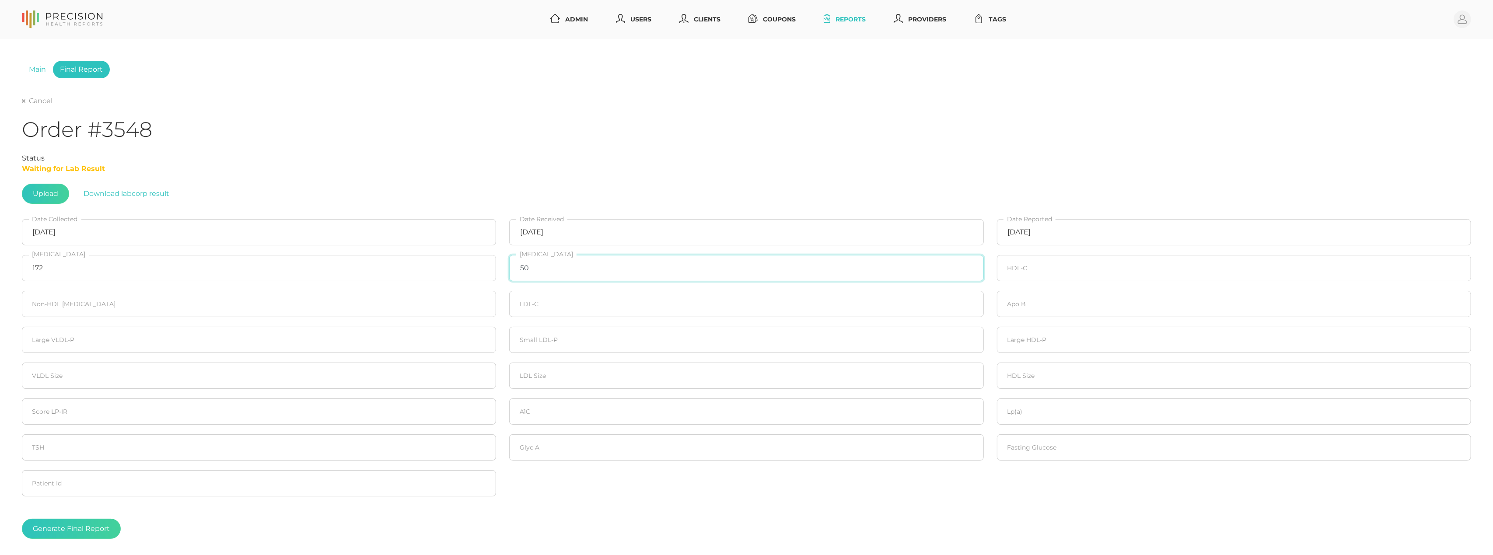
type input "50"
type input "67"
type input "105"
type input "95"
type input "70"
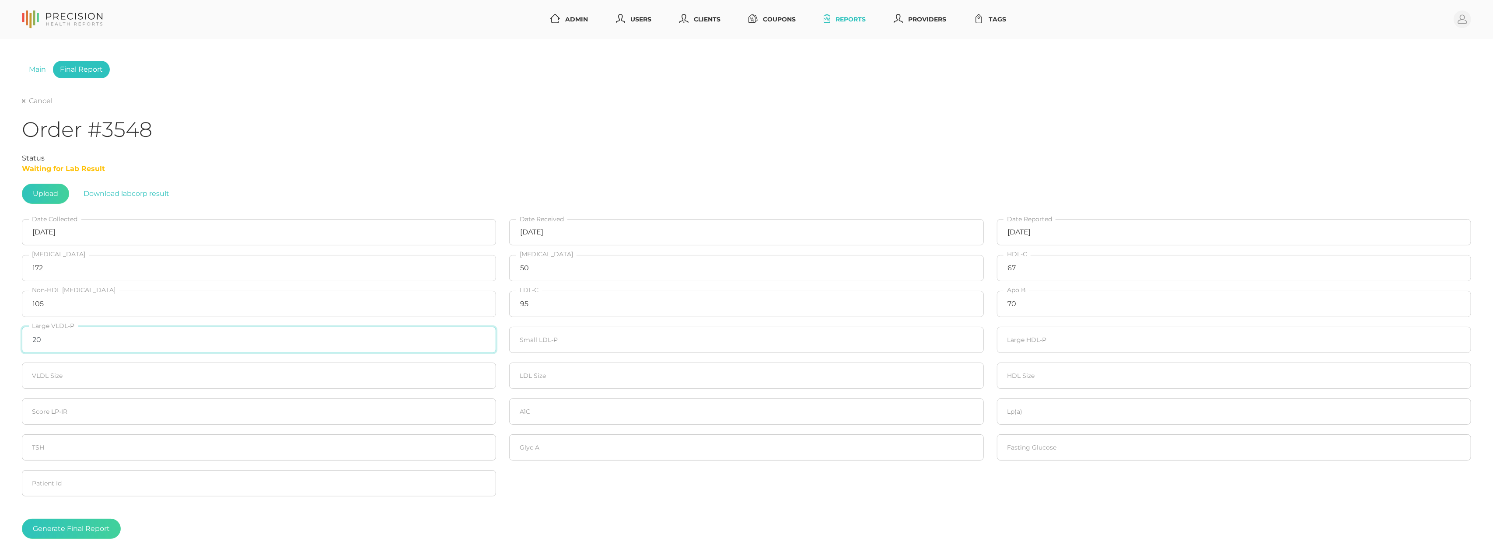
type input "20"
type input "99"
type input "20"
type input "21.0"
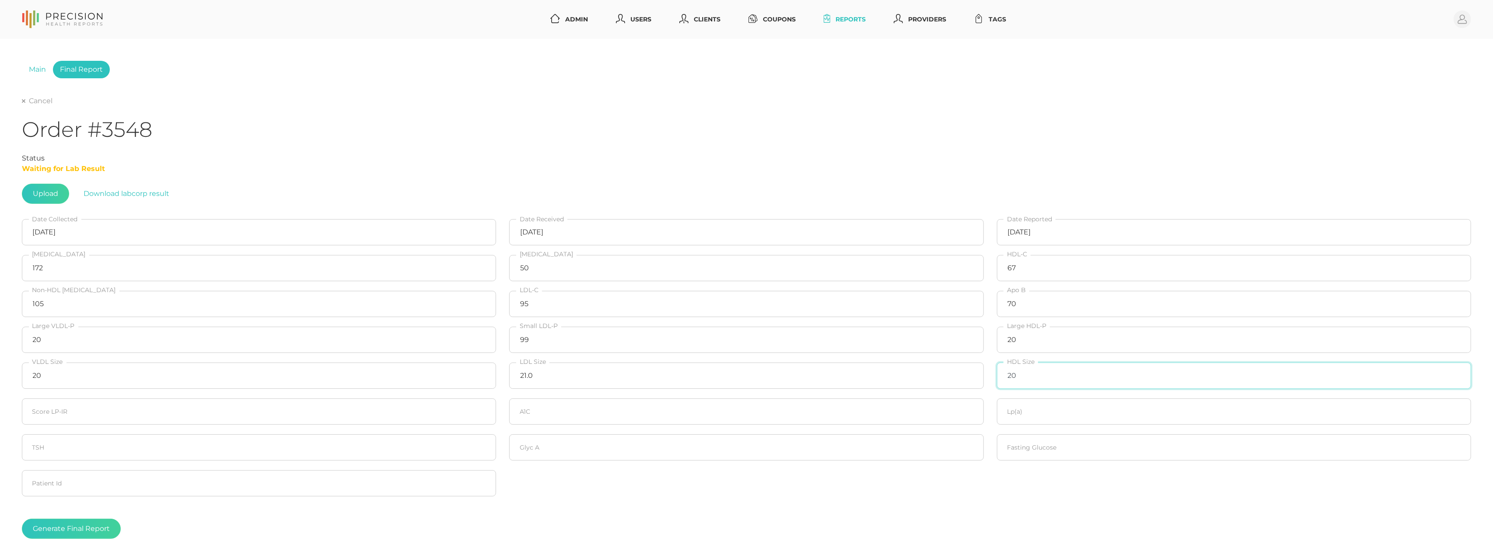
type input "20"
type input "5.1"
type input "17.3"
type input "349"
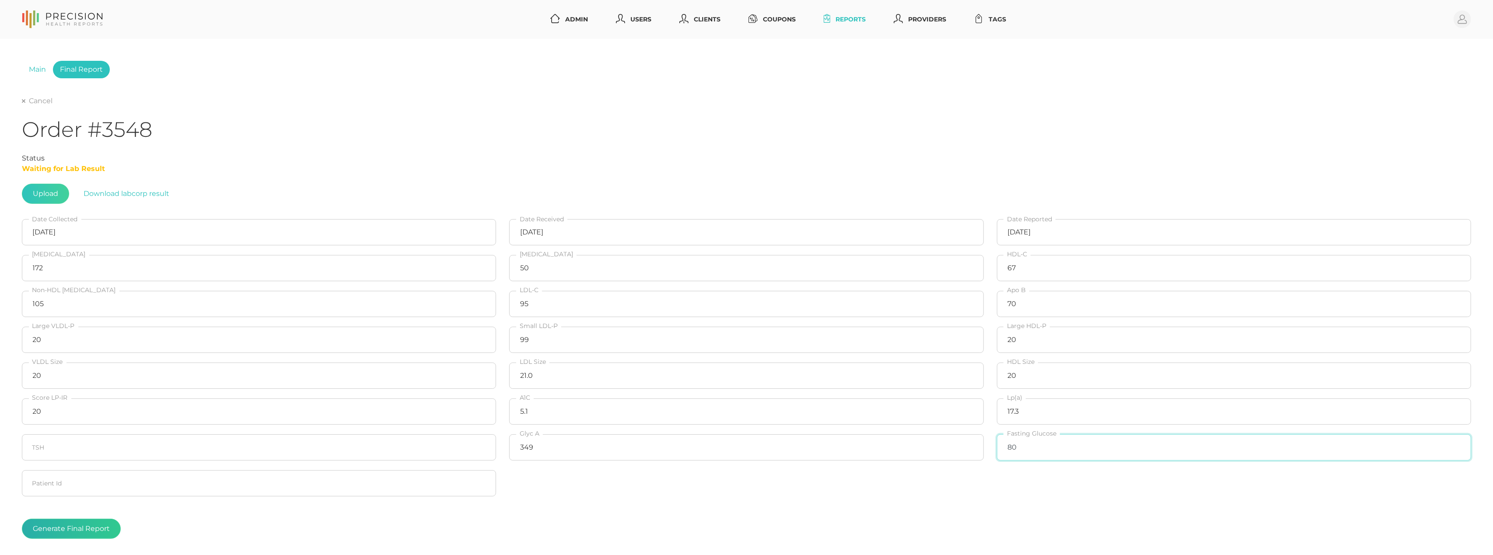
type input "80"
click at [71, 527] on button "Generate Final Report" at bounding box center [71, 529] width 99 height 20
drag, startPoint x: 41, startPoint y: 91, endPoint x: 31, endPoint y: 97, distance: 10.6
click at [37, 93] on div "Main Final Report Cancel Order #3548 Status Completed Upload Download labcorp r…" at bounding box center [746, 309] width 1449 height 496
click at [30, 97] on link "Cancel" at bounding box center [37, 101] width 31 height 9
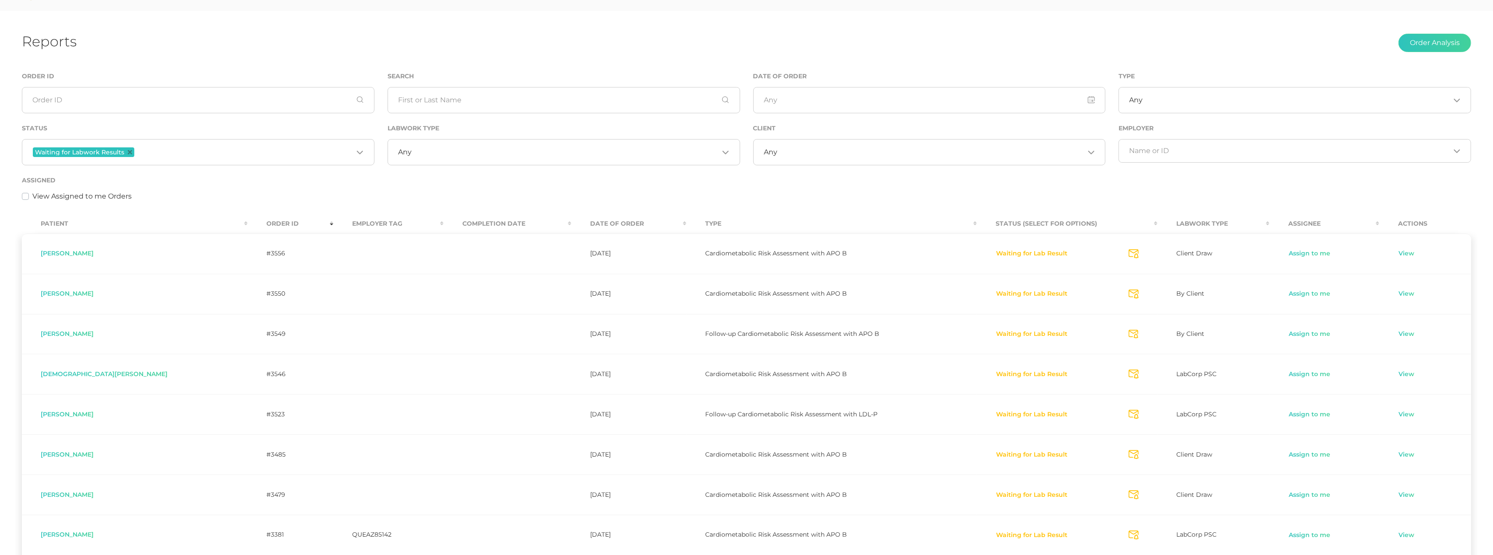
scroll to position [28, 0]
click at [1398, 334] on link "View" at bounding box center [1406, 334] width 17 height 9
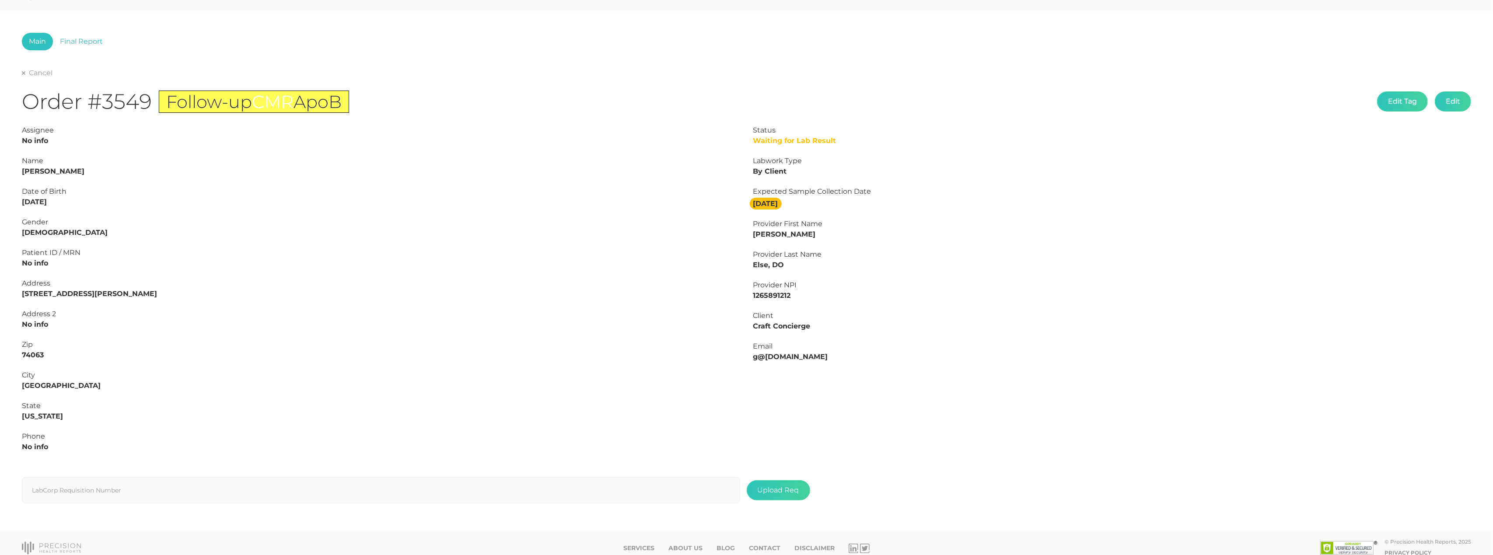
click at [67, 171] on strong "Geoffrey Simpson" at bounding box center [53, 171] width 63 height 8
copy strong "Simpson"
click at [41, 171] on strong "Geoffrey Simpson" at bounding box center [53, 171] width 63 height 8
click at [41, 170] on strong "Geoffrey Simpson" at bounding box center [53, 171] width 63 height 8
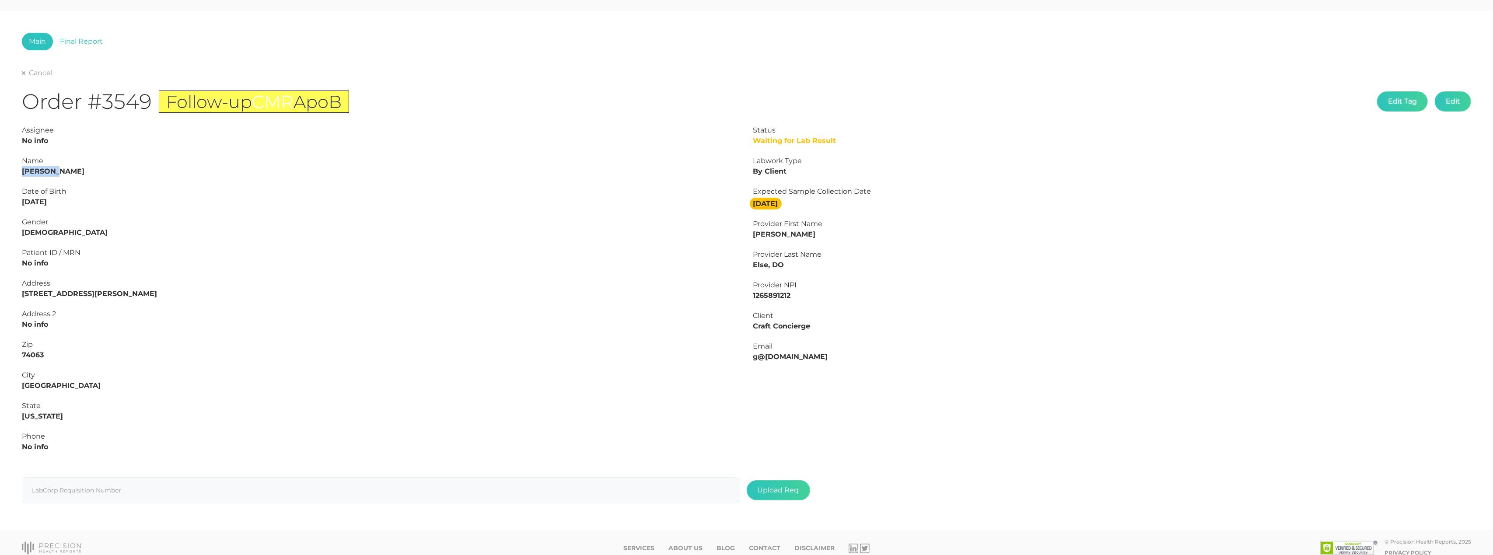
copy strong "Geoffrey"
drag, startPoint x: 62, startPoint y: 203, endPoint x: 1, endPoint y: 200, distance: 60.8
click at [1, 200] on div "Main Final Report Cancel Order #3549 Follow-up CMR ApoB Edit Tag Edit Status Wa…" at bounding box center [746, 270] width 1493 height 519
copy strong "10/29/1974"
drag, startPoint x: 18, startPoint y: 65, endPoint x: 21, endPoint y: 71, distance: 6.3
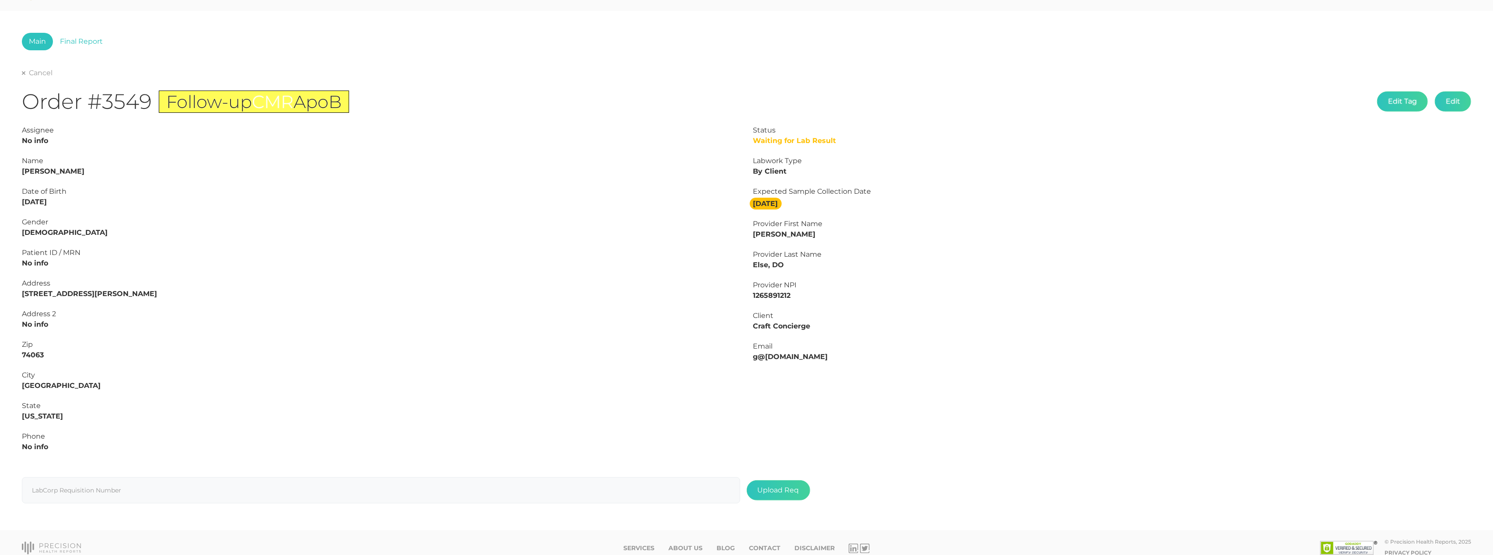
click at [18, 65] on div "Main Final Report Cancel Order #3549 Follow-up CMR ApoB Edit Tag Edit Status Wa…" at bounding box center [746, 270] width 1493 height 519
click at [22, 71] on link "Cancel" at bounding box center [37, 73] width 31 height 9
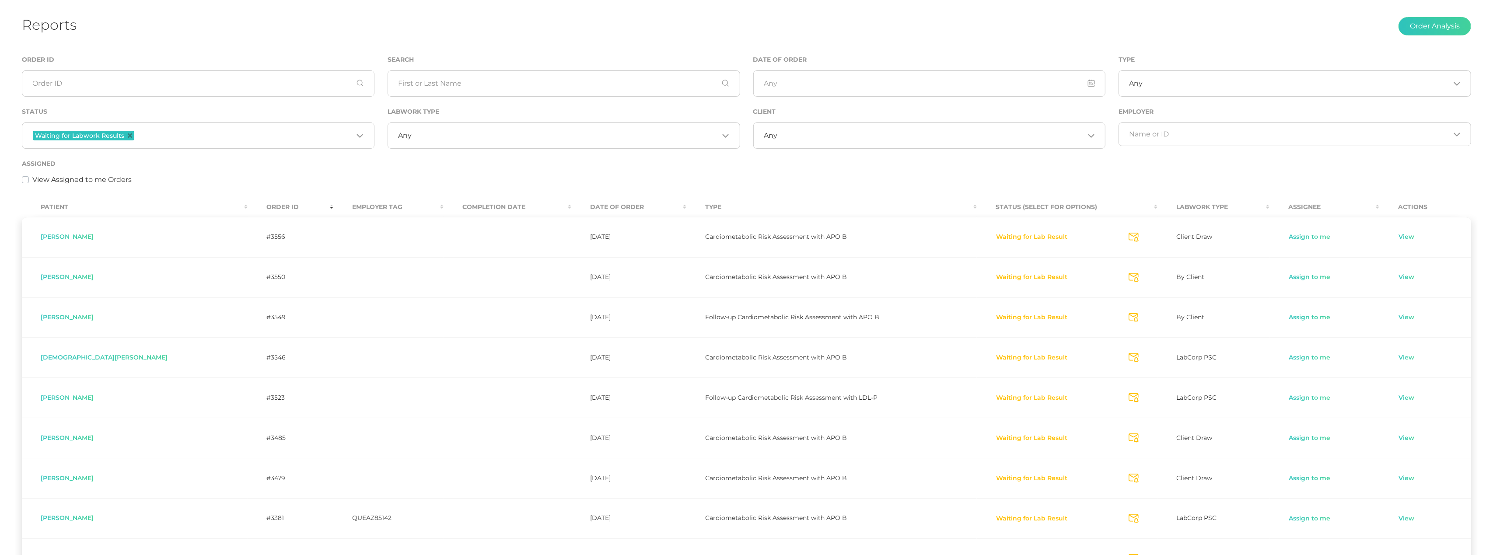
scroll to position [44, 0]
click at [1288, 319] on link "Assign to me" at bounding box center [1309, 318] width 42 height 9
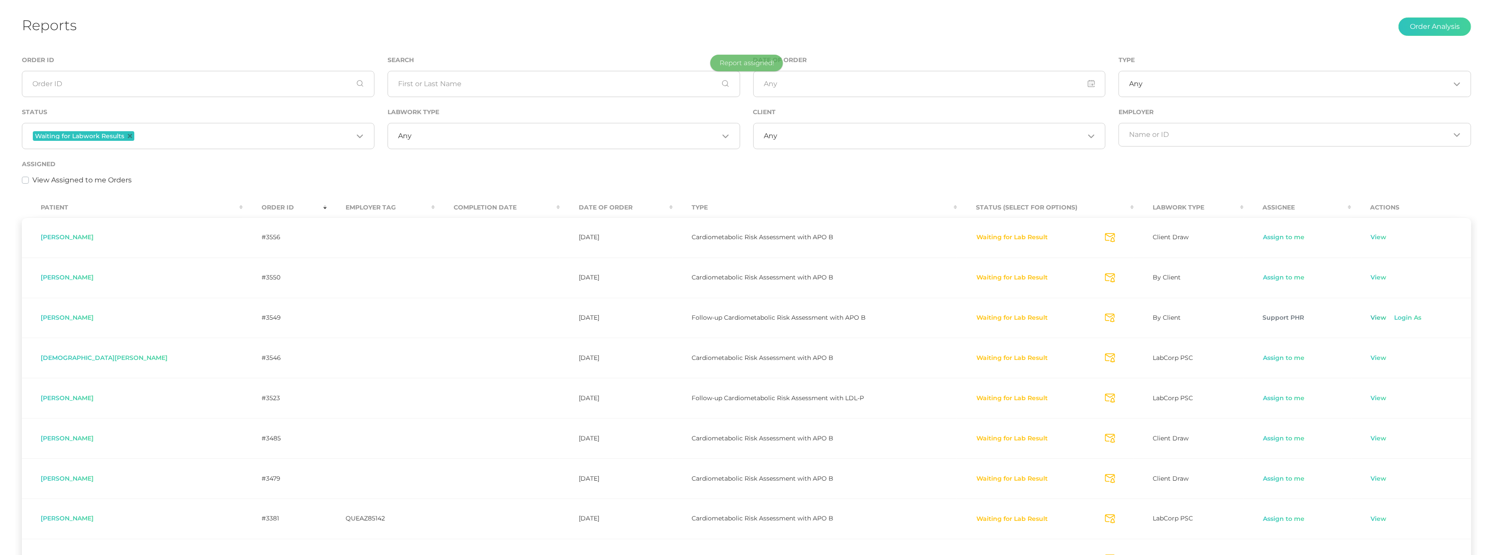
click at [1374, 320] on link "View" at bounding box center [1378, 318] width 17 height 9
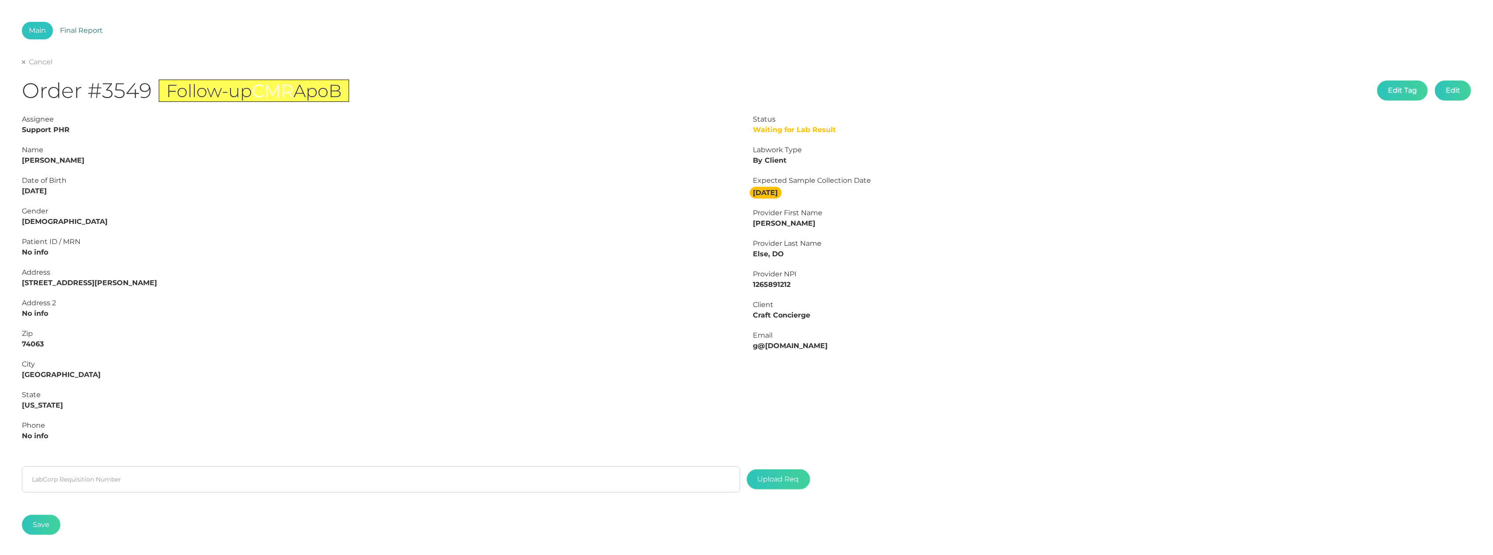
click at [86, 29] on link "Final Report" at bounding box center [81, 30] width 57 height 17
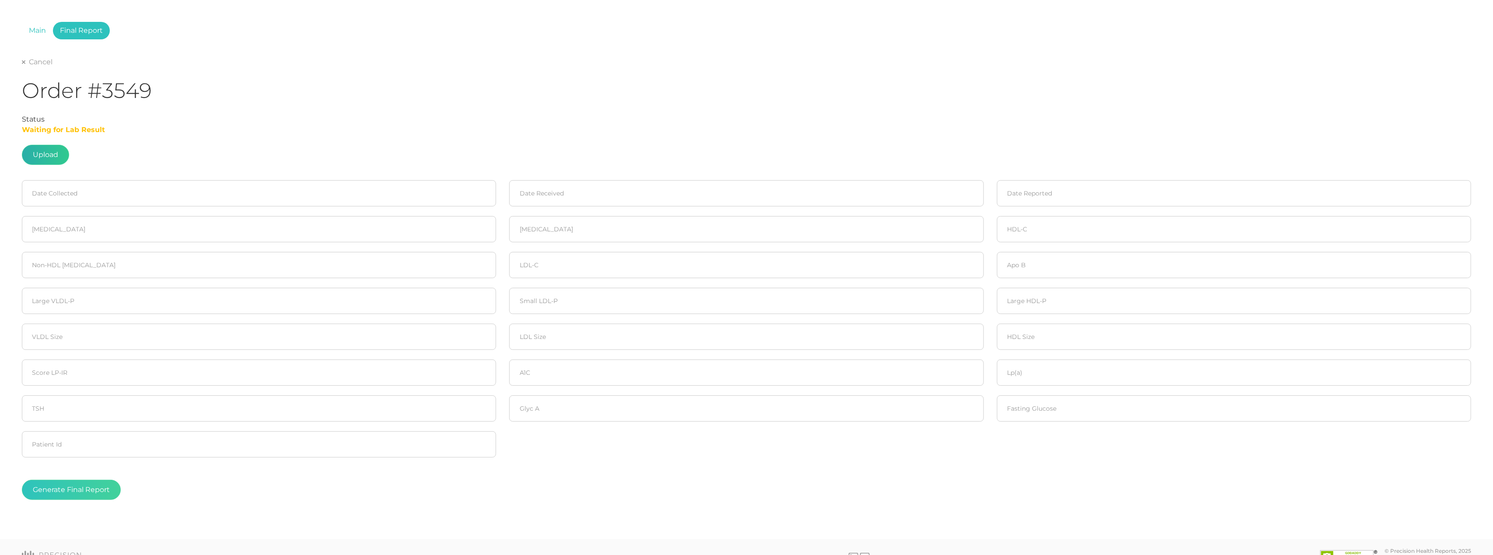
click at [42, 155] on label at bounding box center [45, 154] width 46 height 19
click at [58, 189] on input "file" at bounding box center [58, 189] width 0 height 0
type input "C:\fakepath\SIMPSON , GEOFFREY.pdf"
click at [100, 200] on input at bounding box center [259, 193] width 474 height 26
click at [80, 276] on span "17" at bounding box center [78, 277] width 12 height 12
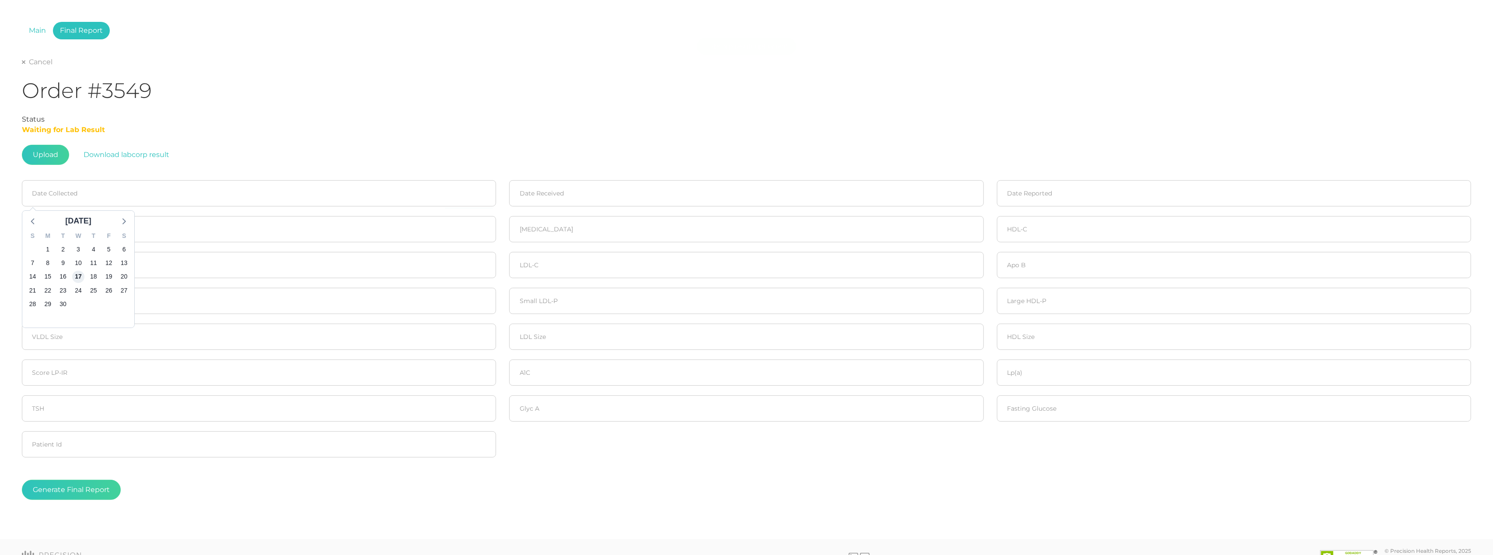
type input "09/17/2025"
click at [651, 199] on input at bounding box center [746, 193] width 474 height 26
click at [577, 274] on span "18" at bounding box center [581, 277] width 12 height 12
type input "09/18/2025"
click at [1061, 202] on input at bounding box center [1234, 193] width 474 height 26
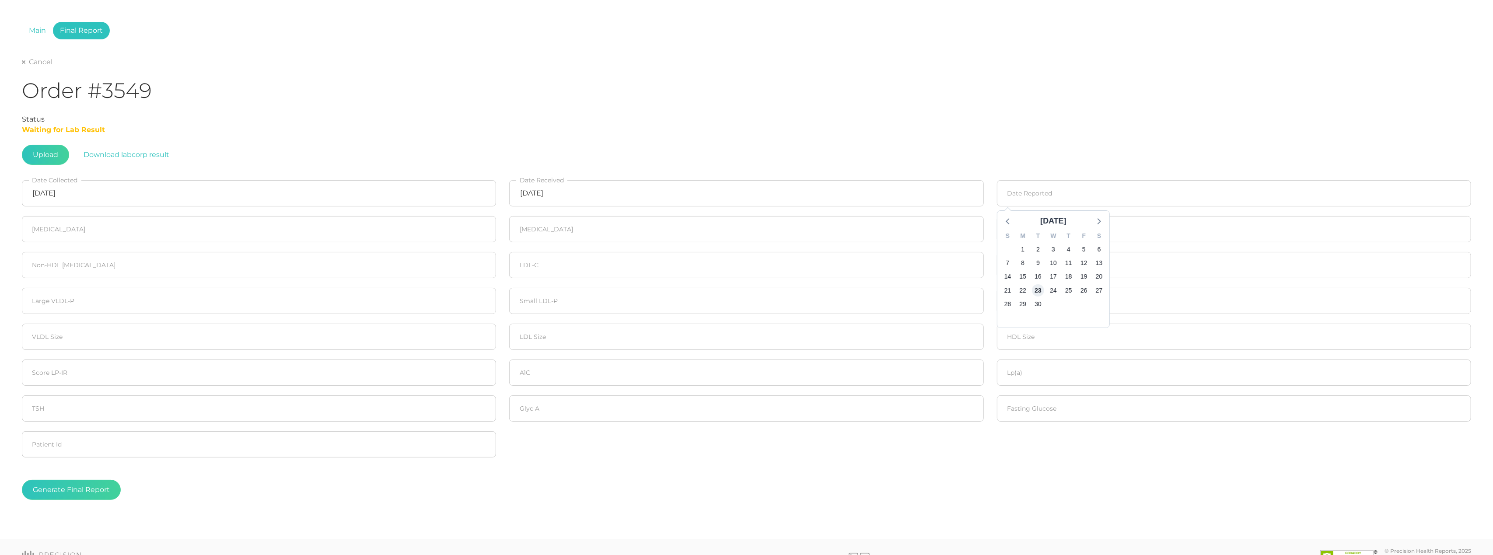
drag, startPoint x: 1034, startPoint y: 291, endPoint x: 656, endPoint y: 265, distance: 378.8
click at [1034, 291] on span "23" at bounding box center [1038, 290] width 12 height 12
type input "09/23/2025"
click at [256, 228] on input "number" at bounding box center [259, 229] width 474 height 26
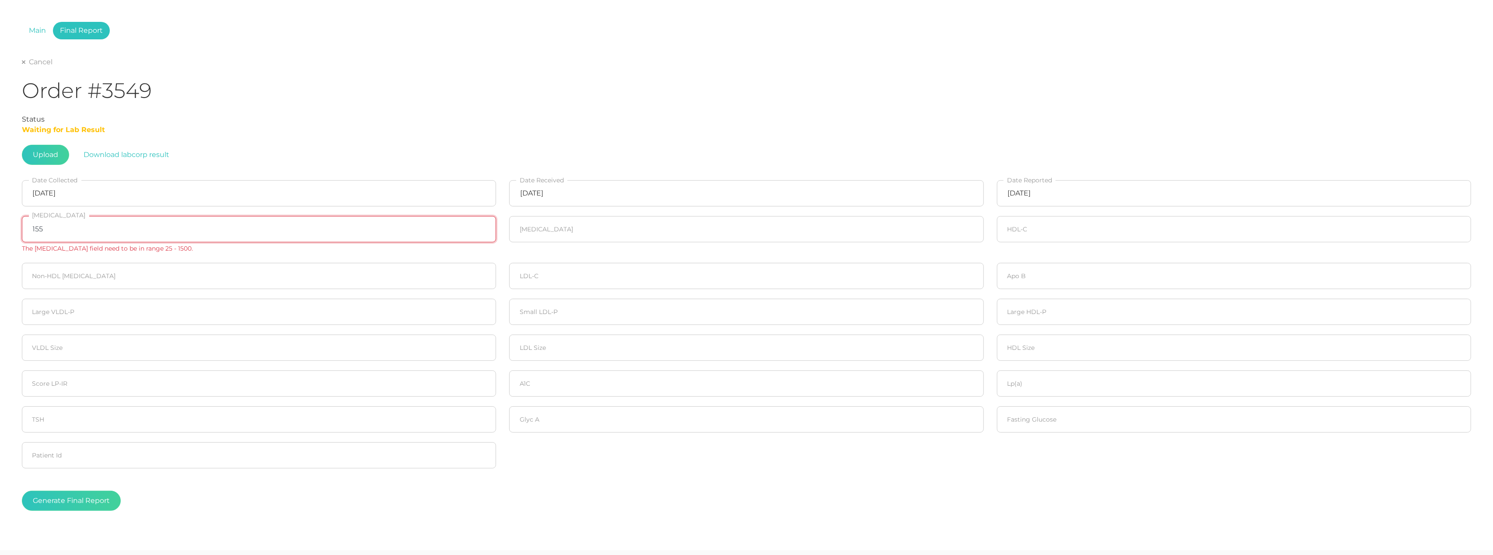
type input "155"
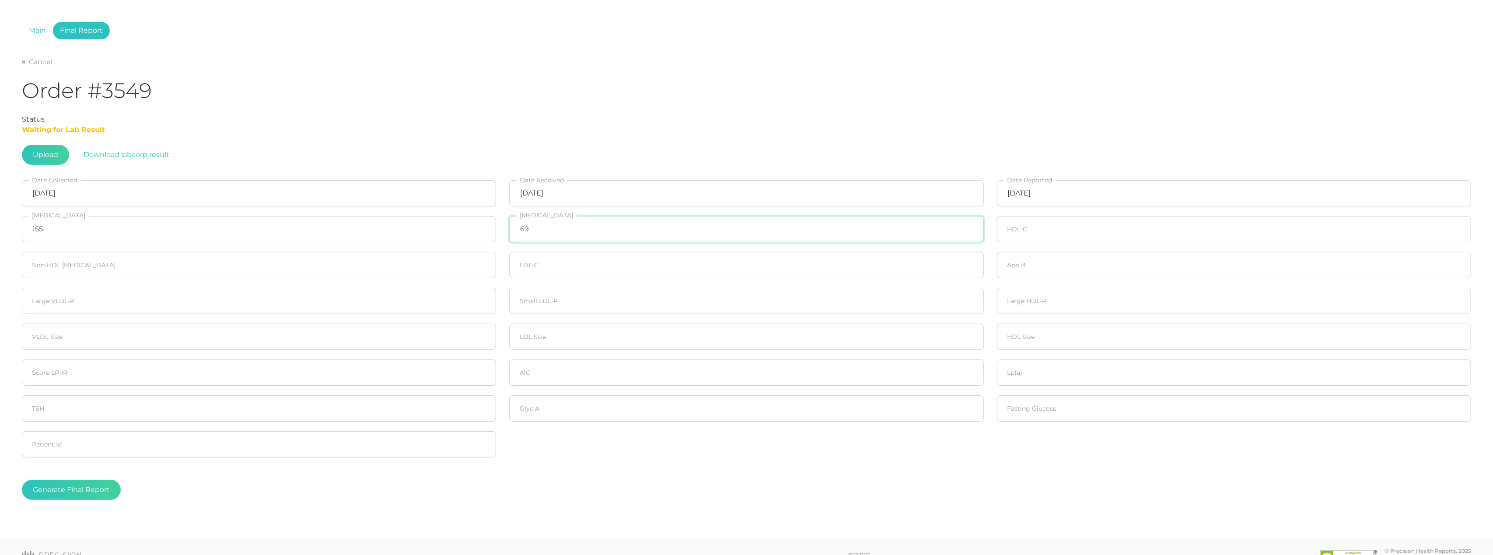
type input "69"
type input "58"
type input "97"
type input "83"
type input "75"
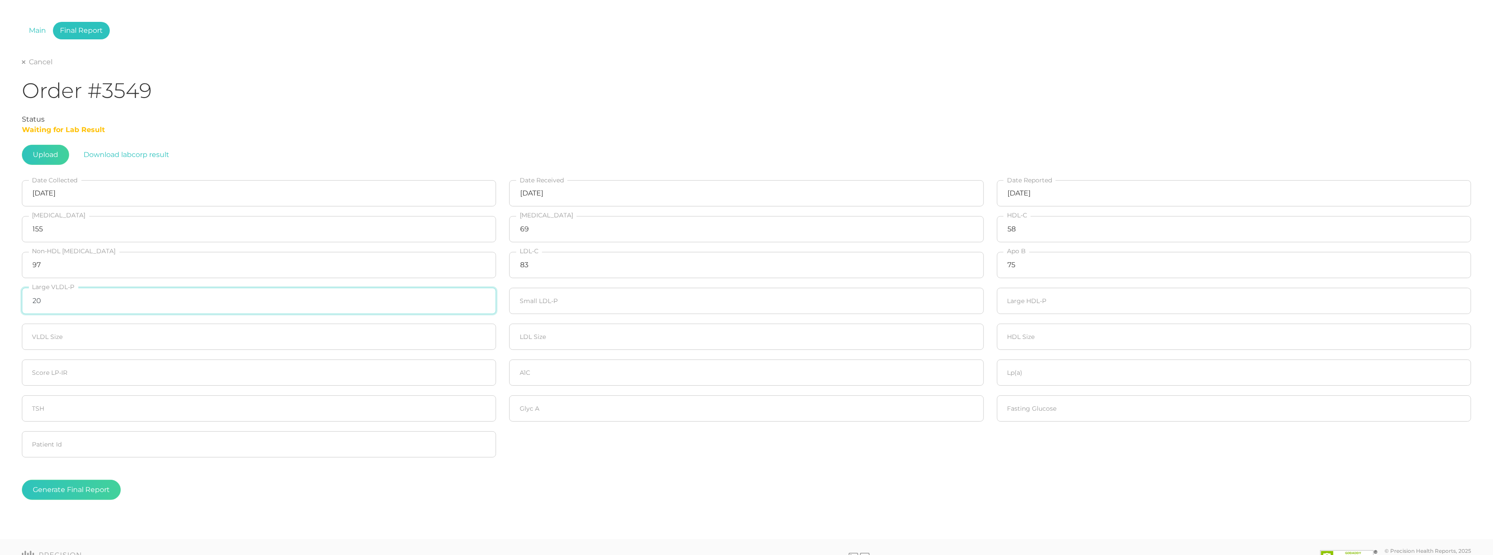
type input "20"
type input "418"
type input "20"
type input "21.2"
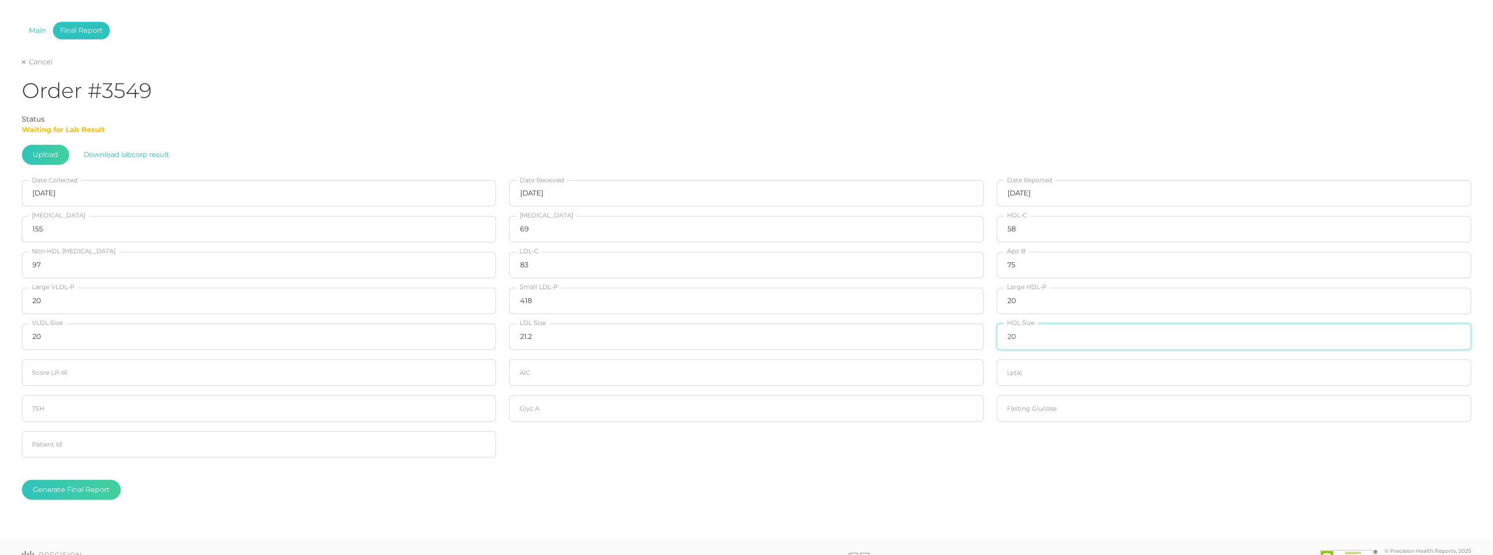
type input "20"
type input "5.6"
type input "8.4"
type input "411"
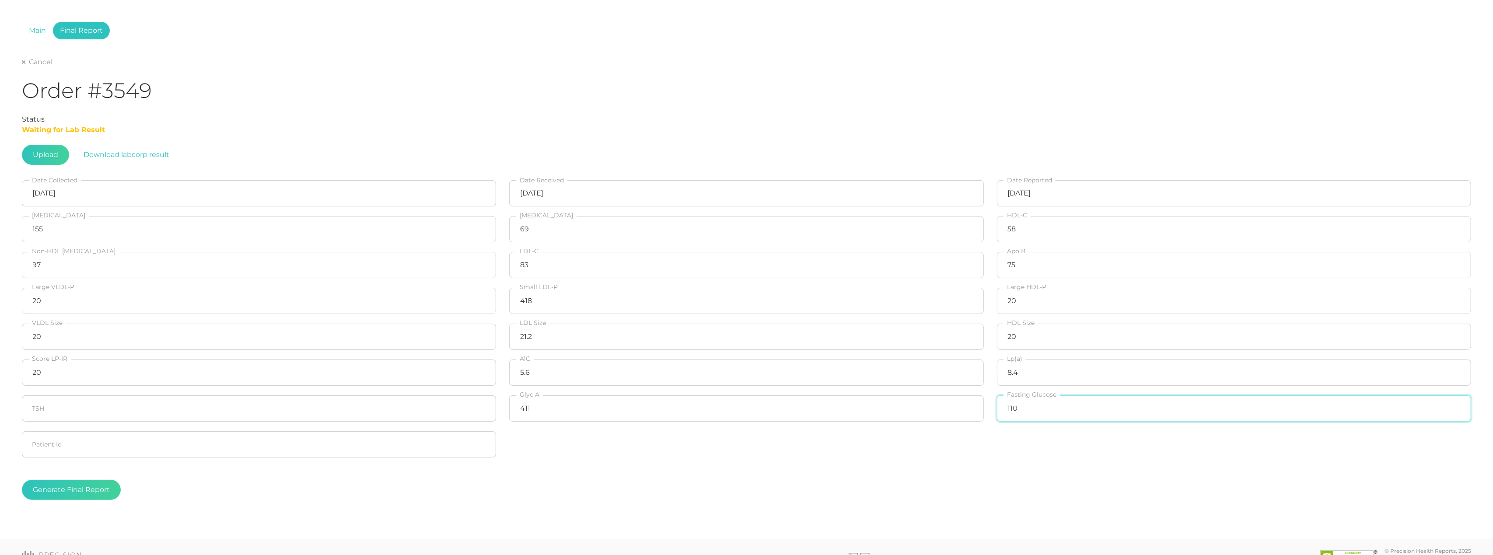
type input "110"
click at [192, 485] on div "Generate Final Report" at bounding box center [746, 490] width 1449 height 20
click at [74, 488] on button "Generate Final Report" at bounding box center [71, 490] width 99 height 20
click at [41, 59] on link "Cancel" at bounding box center [37, 62] width 31 height 9
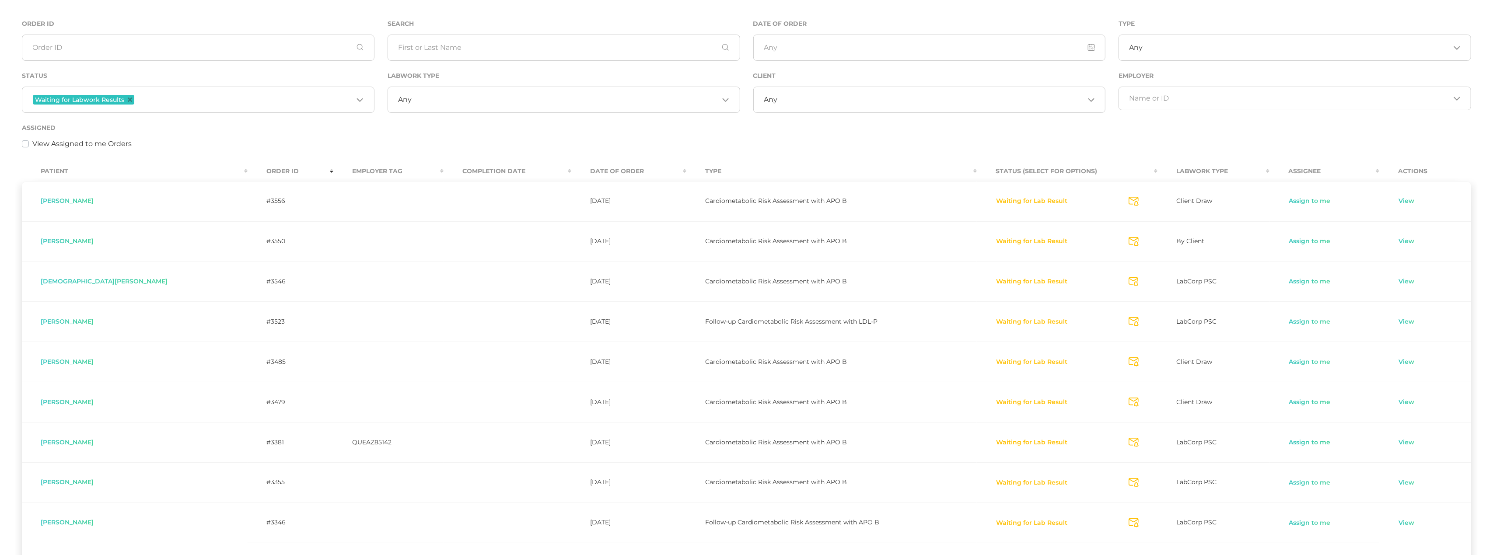
scroll to position [86, 0]
click at [479, 98] on input "Search for option" at bounding box center [565, 94] width 307 height 9
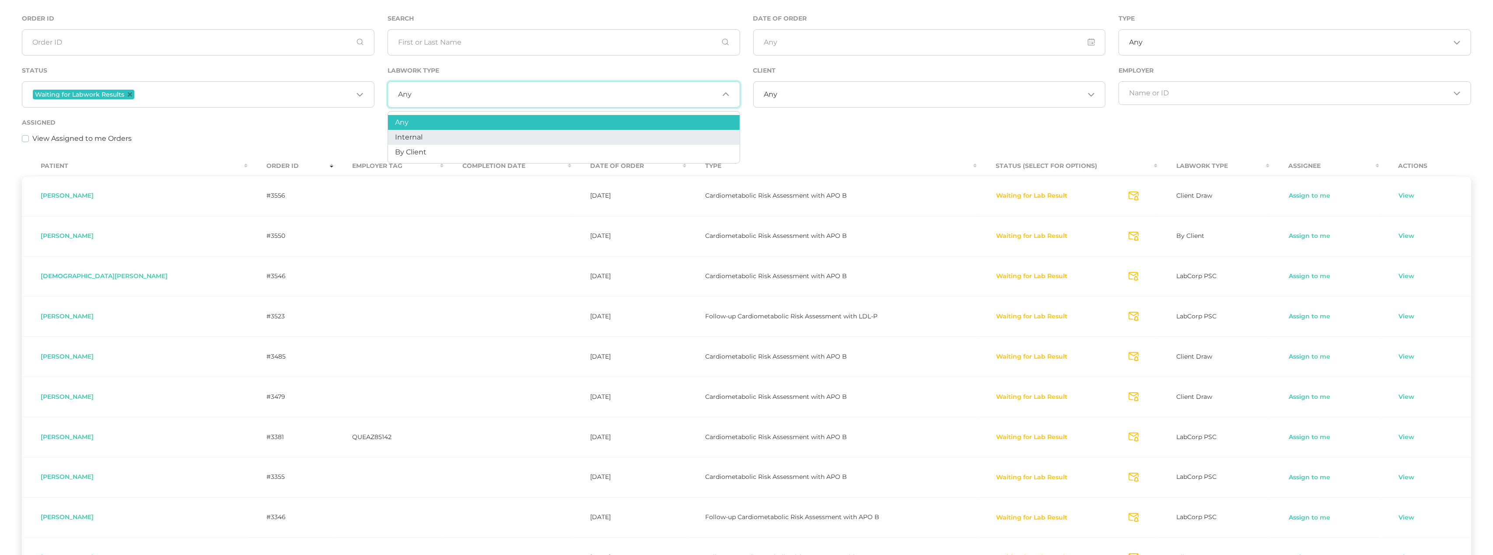
click at [467, 136] on li "Internal" at bounding box center [564, 137] width 352 height 15
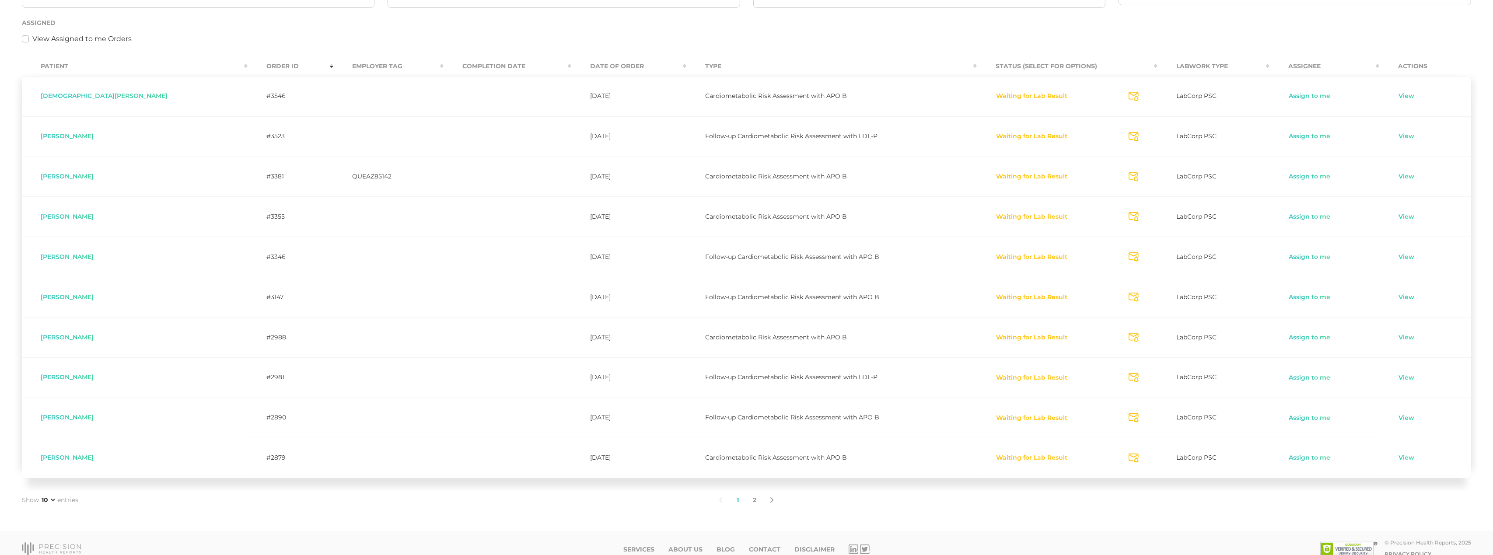
scroll to position [195, 0]
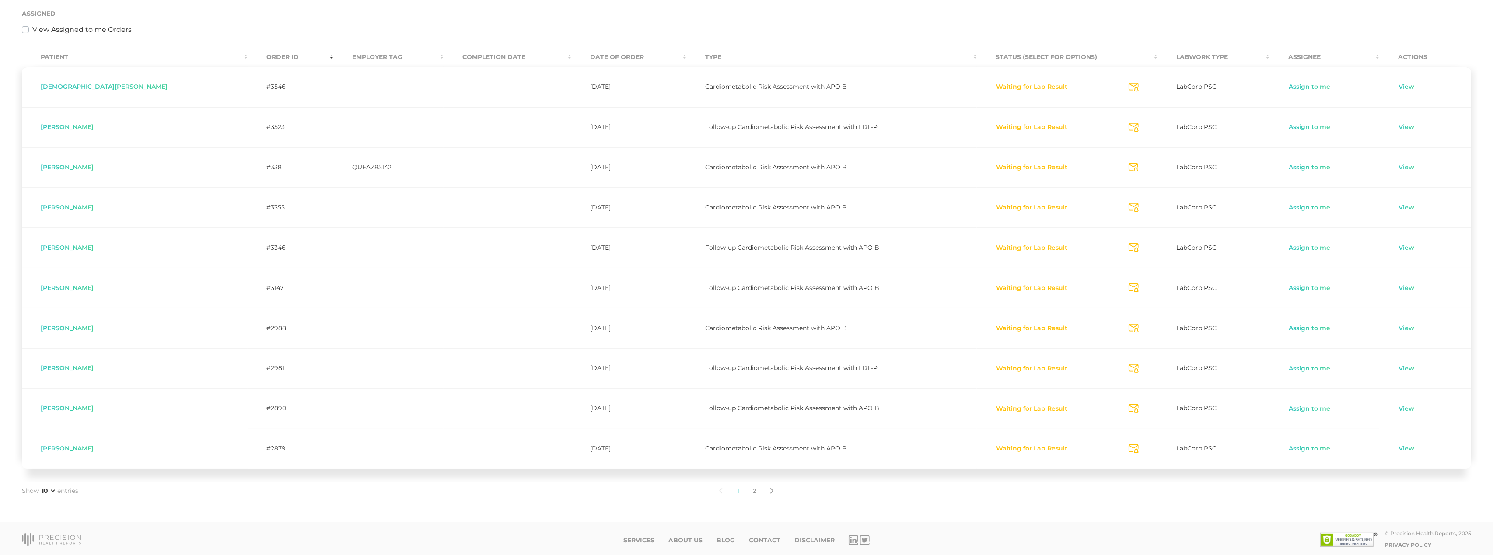
click at [1128, 90] on icon "Send Notification" at bounding box center [1133, 87] width 10 height 9
click at [1128, 125] on icon "Send Notification" at bounding box center [1133, 127] width 10 height 9
click at [1128, 168] on icon "Send Notification" at bounding box center [1133, 167] width 10 height 9
click at [1128, 210] on icon "Send Notification" at bounding box center [1133, 207] width 10 height 9
drag, startPoint x: 1115, startPoint y: 251, endPoint x: 1115, endPoint y: 290, distance: 38.9
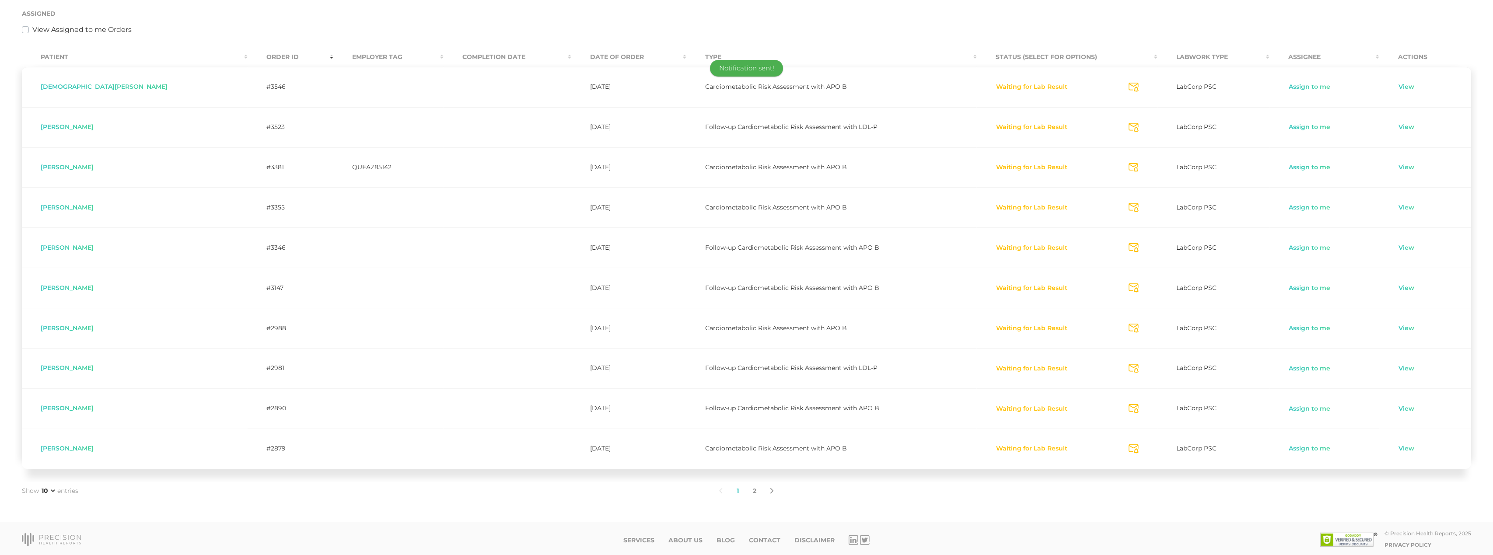
click at [1128, 251] on icon "Send Notification" at bounding box center [1133, 247] width 10 height 9
click at [1128, 289] on icon "Send Notification" at bounding box center [1133, 287] width 10 height 9
drag, startPoint x: 1116, startPoint y: 332, endPoint x: 1116, endPoint y: 342, distance: 10.9
click at [1128, 332] on icon "Send Notification" at bounding box center [1133, 328] width 10 height 9
click at [1128, 408] on icon "Send Notification" at bounding box center [1133, 408] width 10 height 9
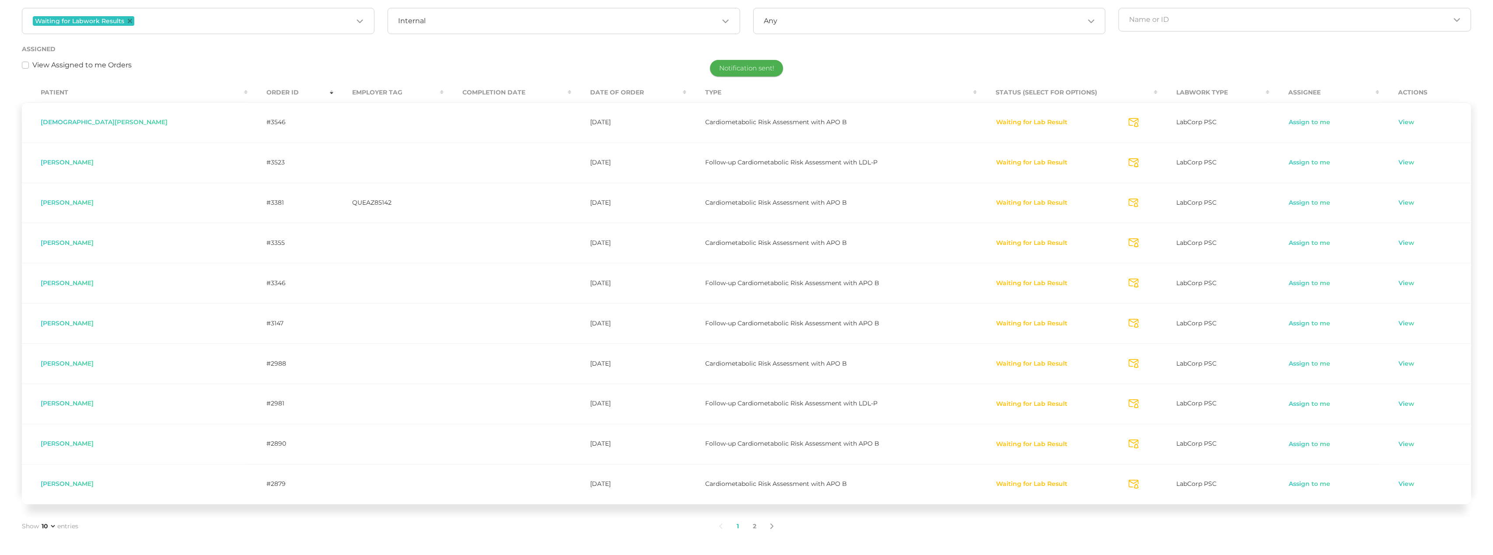
scroll to position [157, 0]
click at [1128, 489] on icon "Send Notification" at bounding box center [1133, 486] width 10 height 9
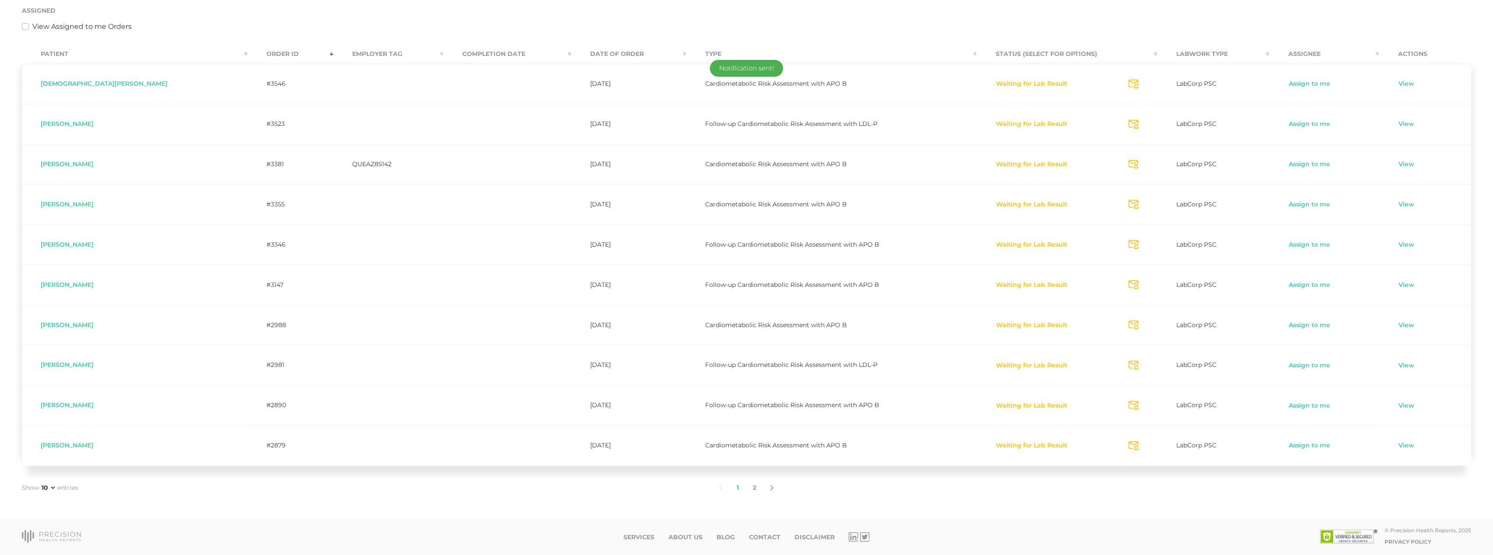
scroll to position [199, 0]
click at [757, 485] on link "2" at bounding box center [754, 488] width 17 height 18
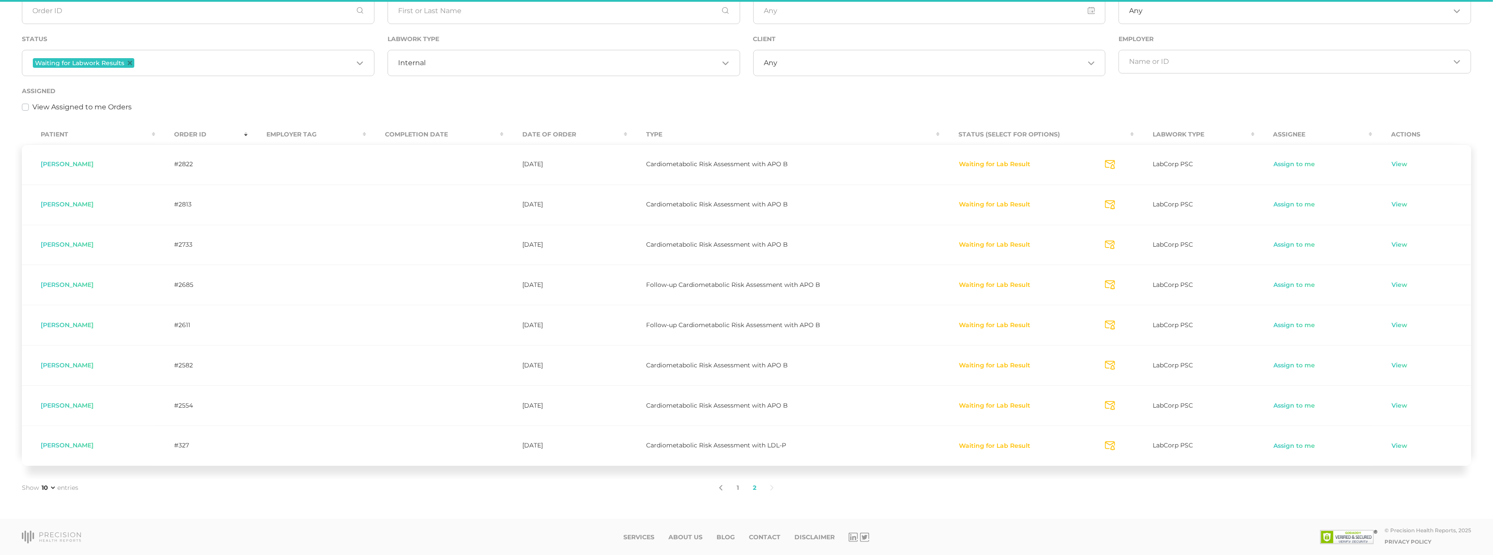
scroll to position [118, 0]
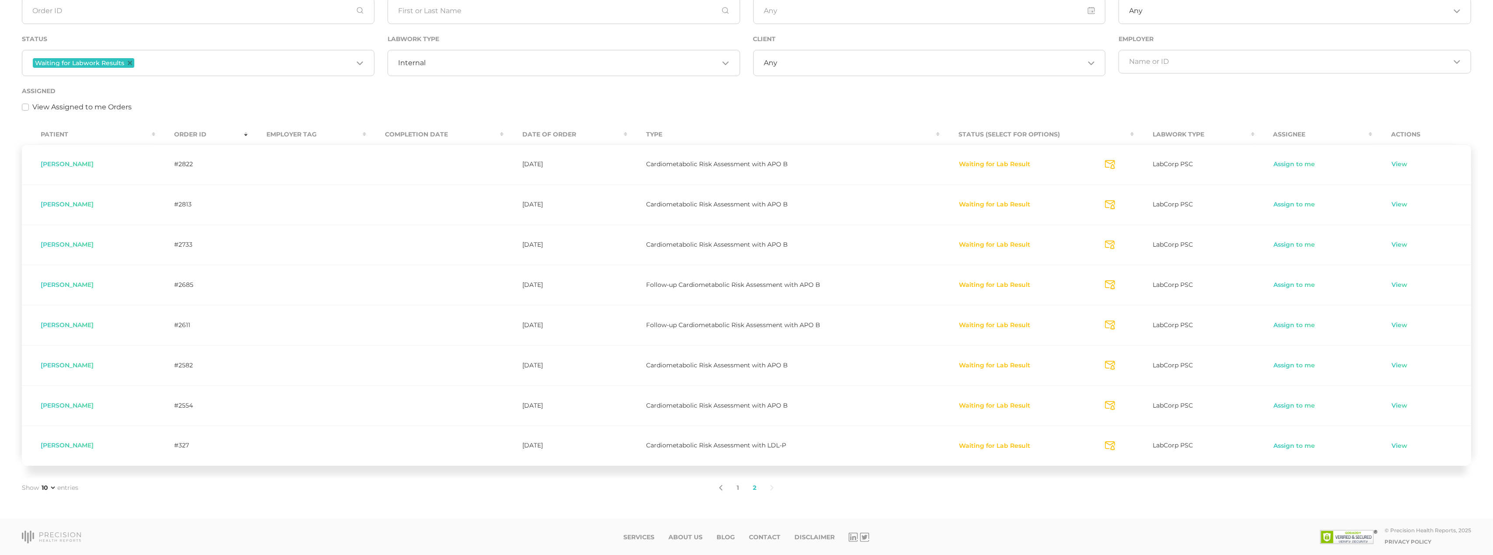
click at [1113, 163] on icon "Send Notification" at bounding box center [1110, 164] width 10 height 9
click at [1111, 246] on icon "Send Notification" at bounding box center [1110, 245] width 10 height 9
click at [992, 404] on button "Waiting for Lab Result" at bounding box center [994, 405] width 72 height 9
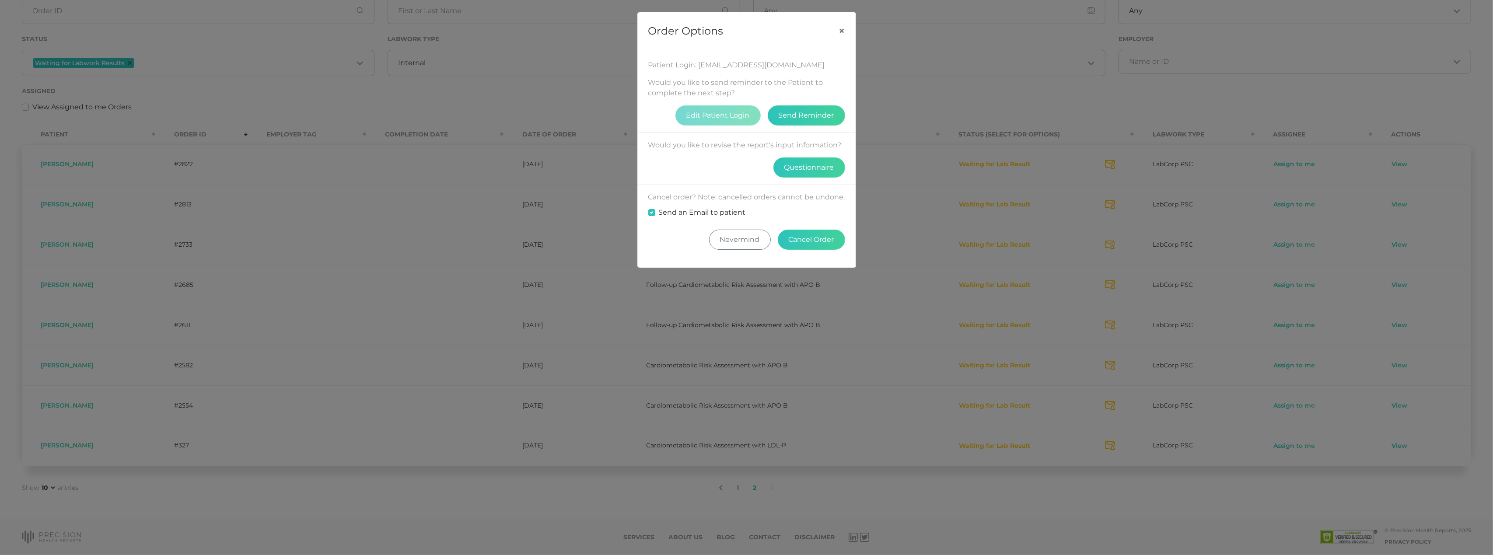
click at [678, 218] on label "Send an Email to patient" at bounding box center [702, 212] width 87 height 10
click at [655, 216] on input "Send an Email to patient" at bounding box center [651, 211] width 7 height 9
checkbox input "false"
click at [805, 245] on button "Cancel Order" at bounding box center [811, 240] width 67 height 20
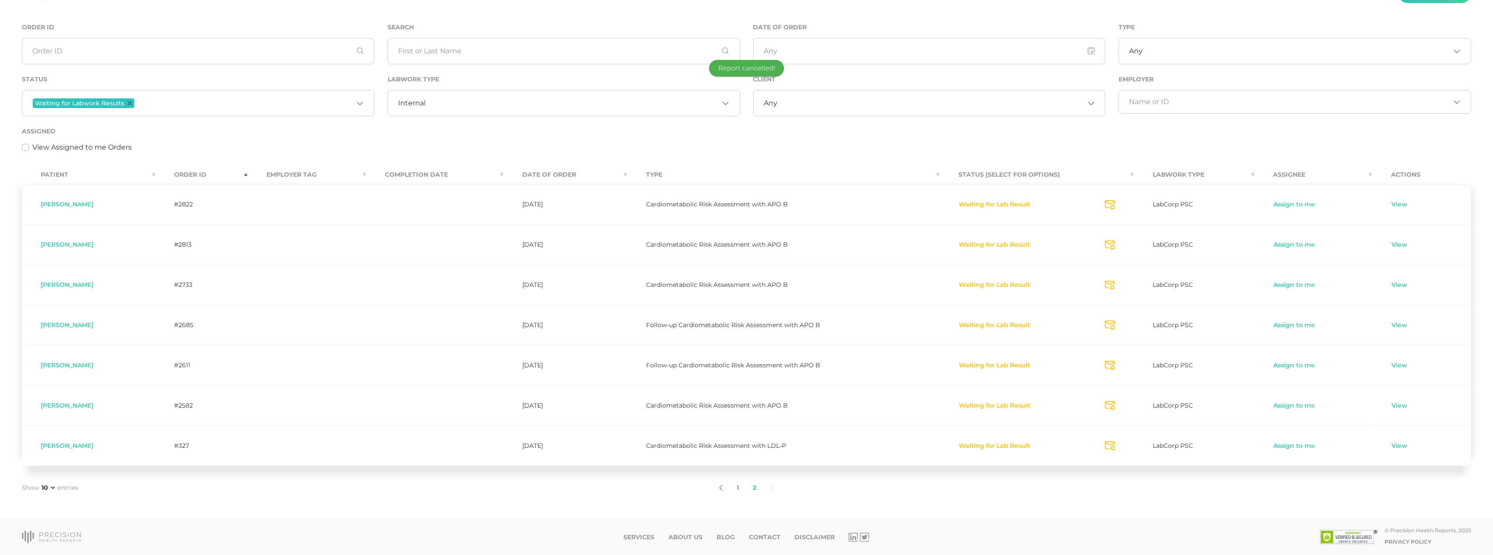
scroll to position [78, 0]
click at [996, 405] on button "Waiting for Lab Result" at bounding box center [994, 405] width 72 height 9
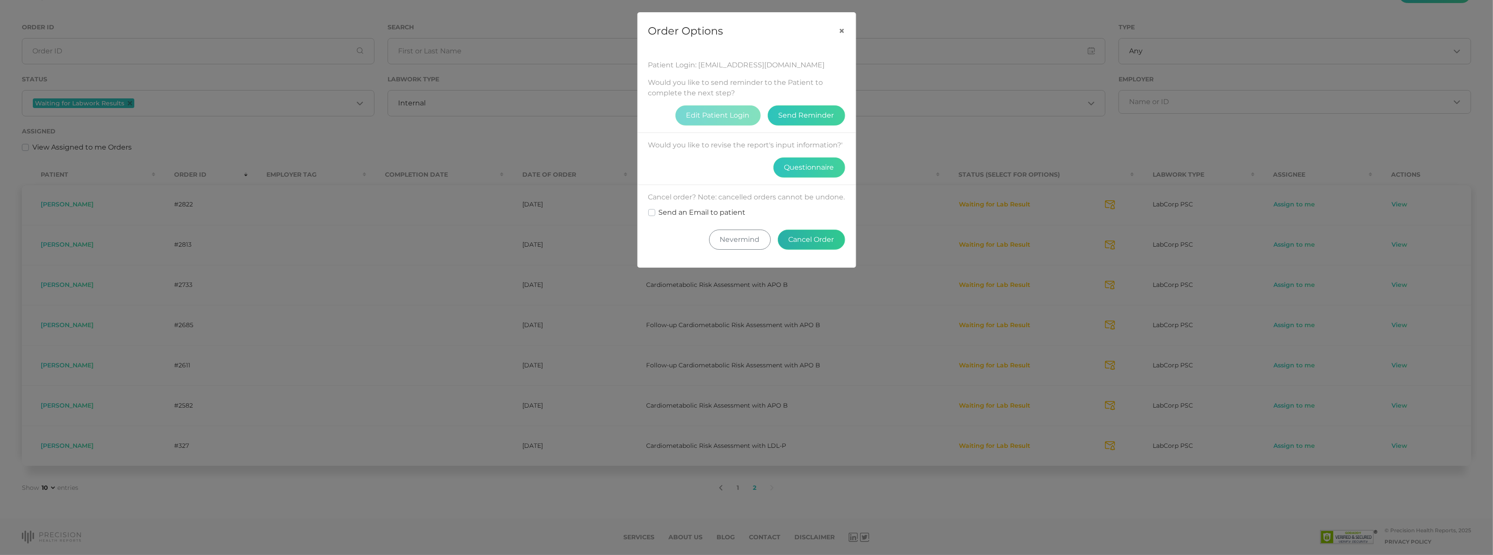
click at [806, 249] on button "Cancel Order" at bounding box center [811, 240] width 67 height 20
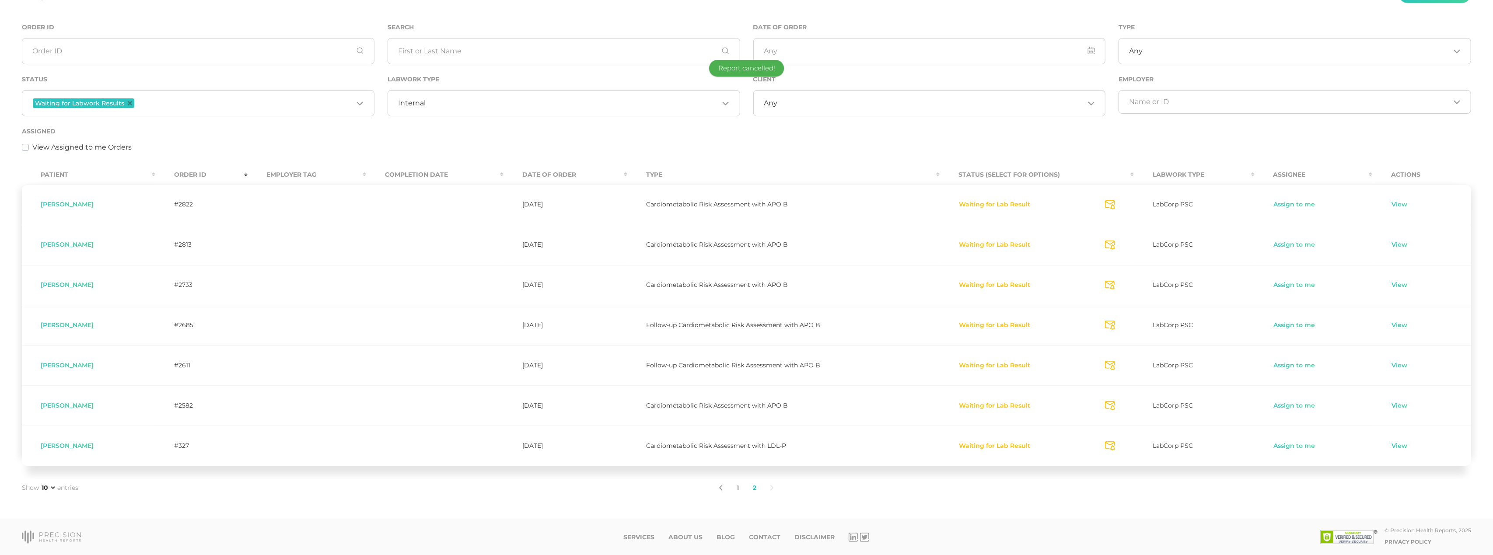
scroll to position [38, 0]
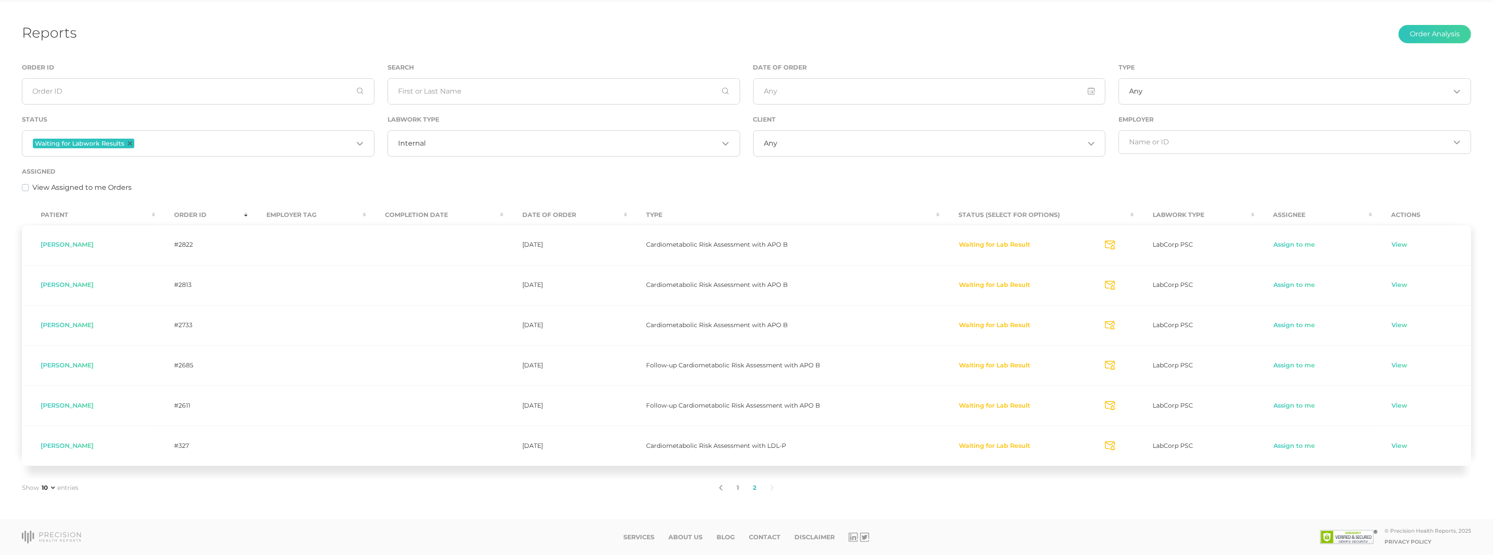
drag, startPoint x: 1324, startPoint y: 33, endPoint x: 1329, endPoint y: 0, distance: 33.1
click at [1324, 32] on div "Reports Order Analysis" at bounding box center [746, 34] width 1449 height 21
click at [129, 141] on icon "Deselect Waiting for Labwork Results" at bounding box center [130, 143] width 4 height 4
